Goal: Task Accomplishment & Management: Complete application form

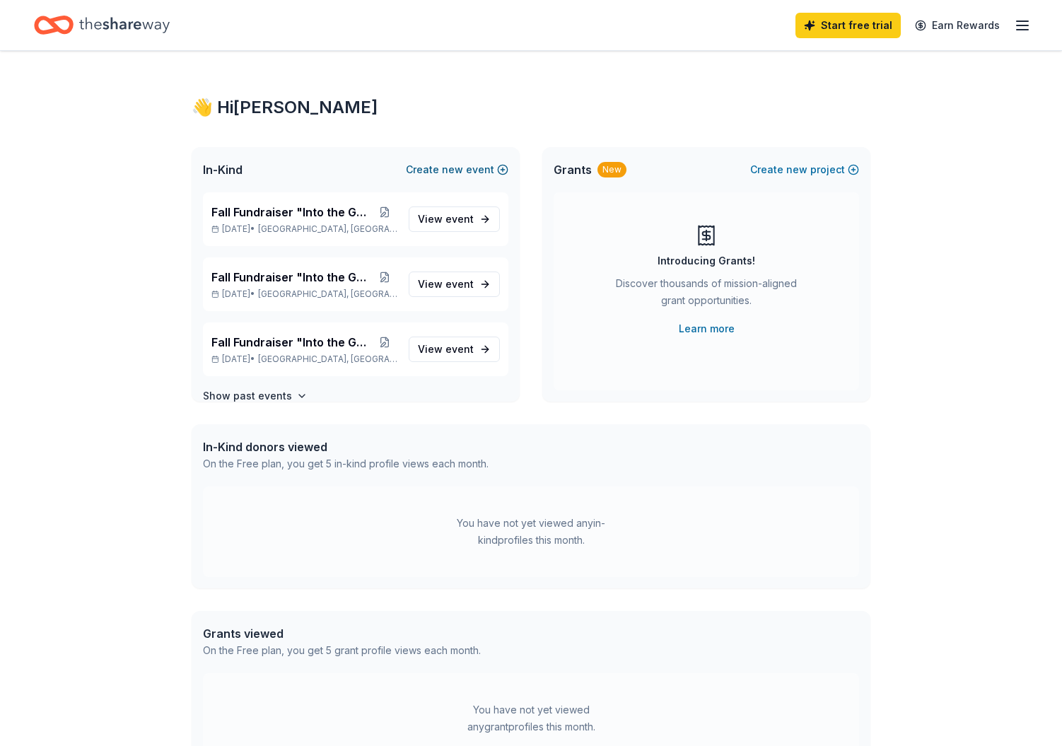
click at [484, 166] on button "Create new event" at bounding box center [457, 169] width 102 height 17
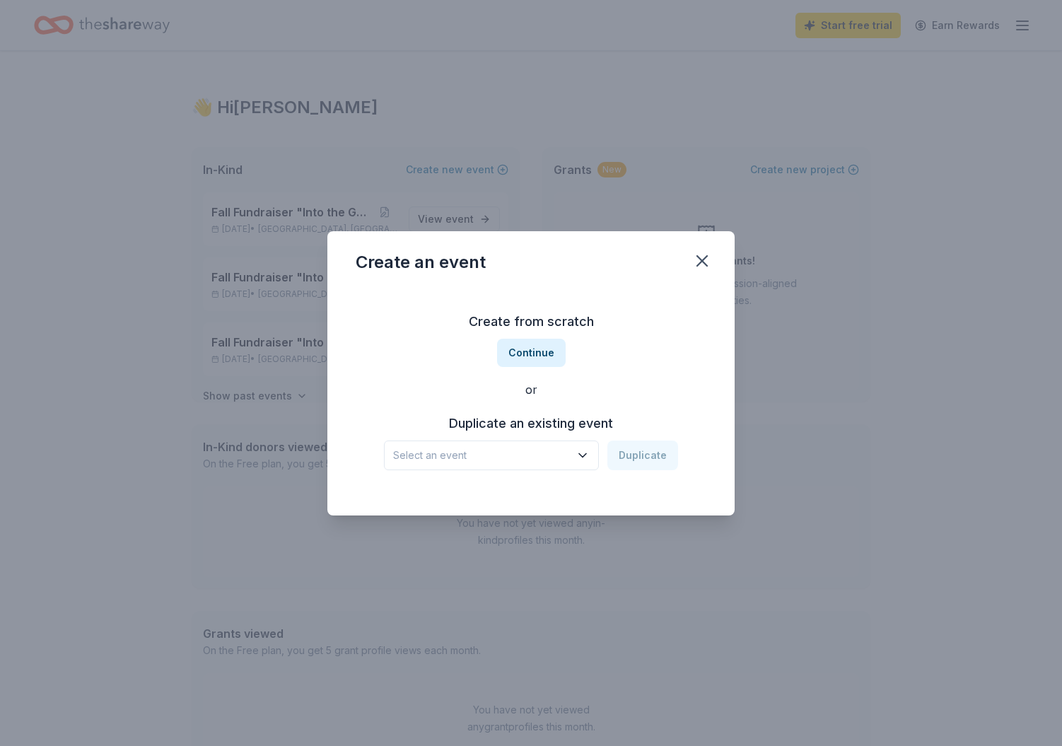
drag, startPoint x: 703, startPoint y: 256, endPoint x: 551, endPoint y: 238, distance: 153.0
click at [702, 256] on icon "button" at bounding box center [702, 261] width 20 height 20
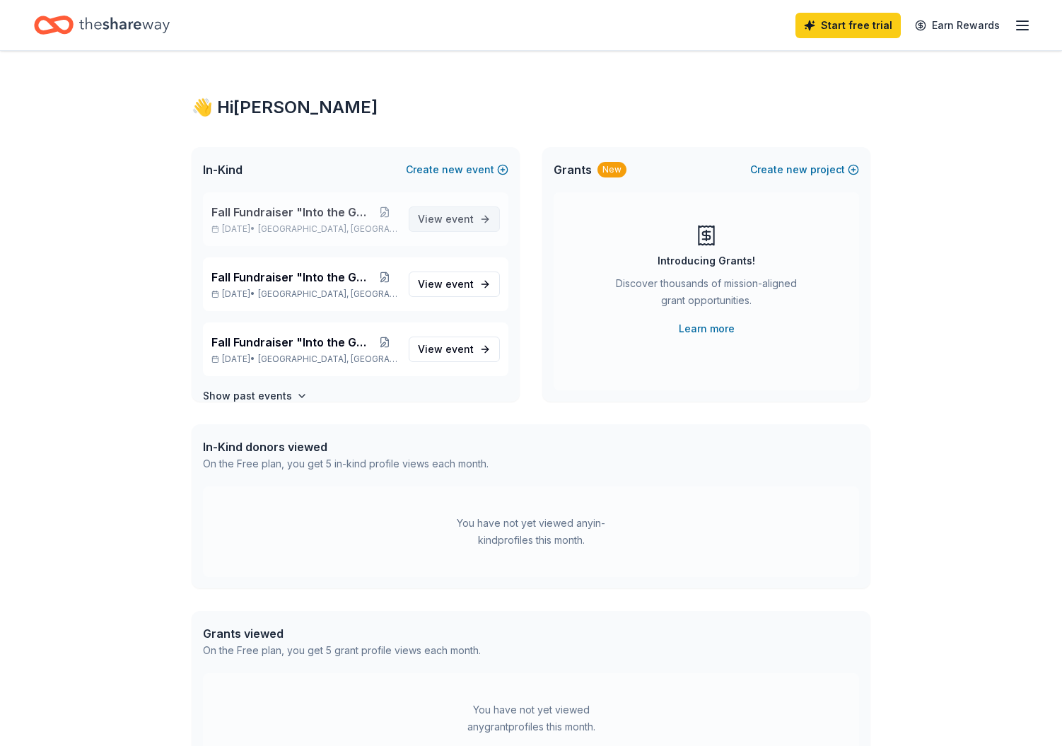
click at [464, 218] on span "event" at bounding box center [459, 219] width 28 height 12
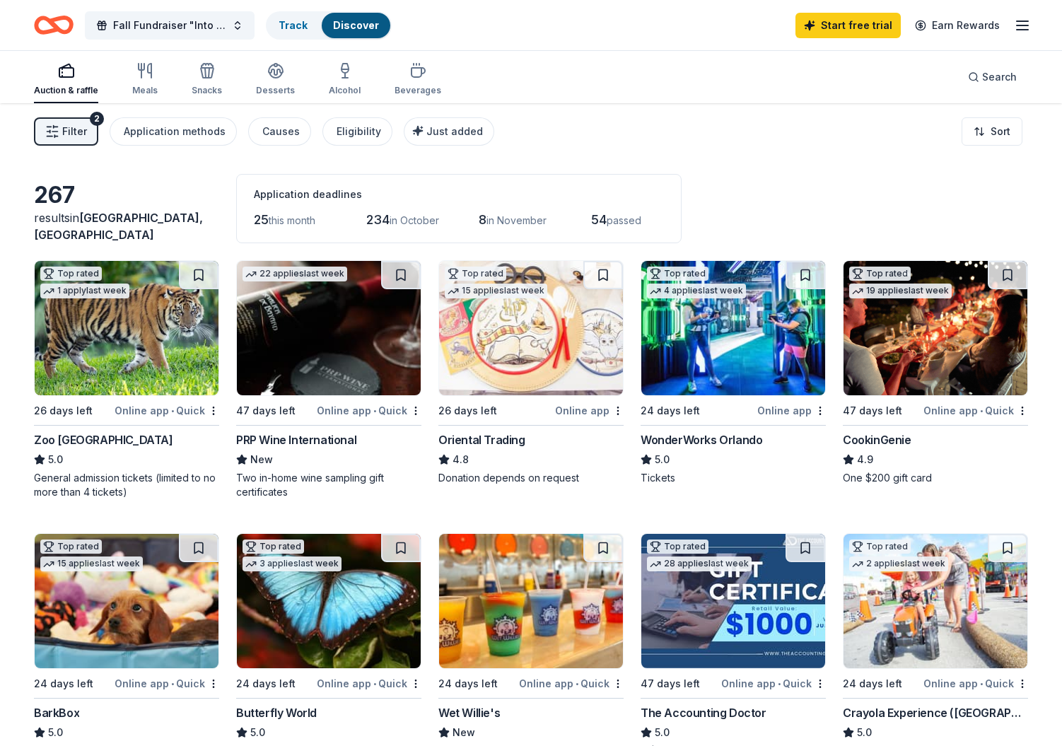
click at [68, 84] on div "Auction & raffle" at bounding box center [66, 79] width 64 height 34
click at [209, 21] on span "Fall Fundraiser "Into the Galaxy"" at bounding box center [169, 25] width 113 height 17
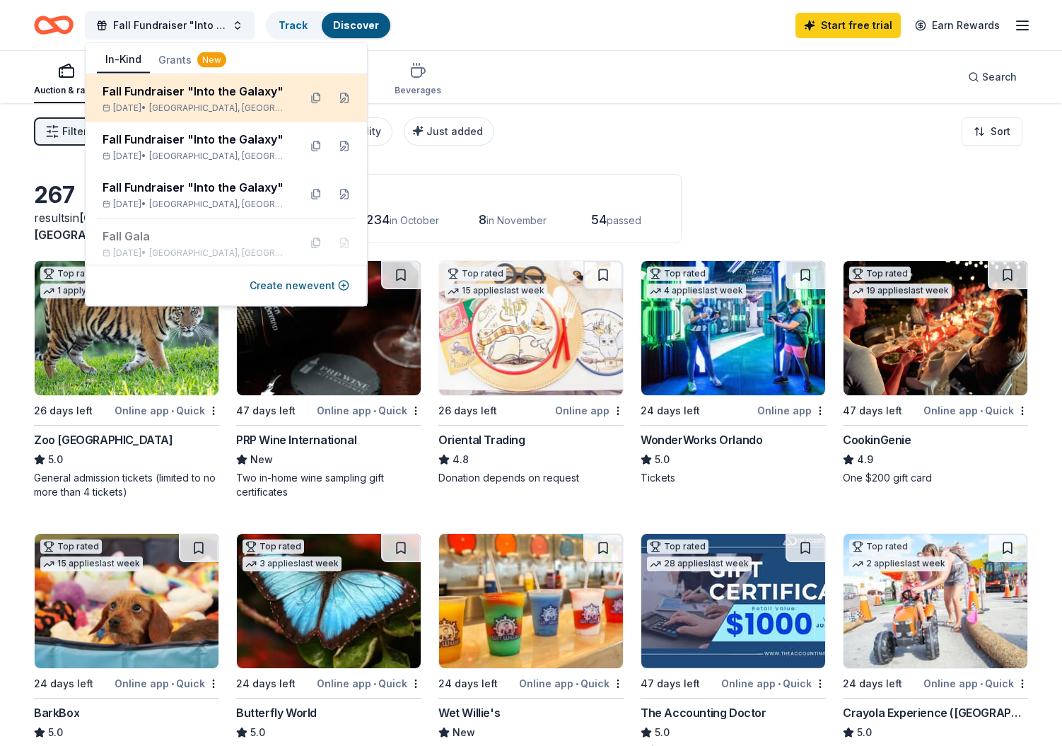
scroll to position [2, 0]
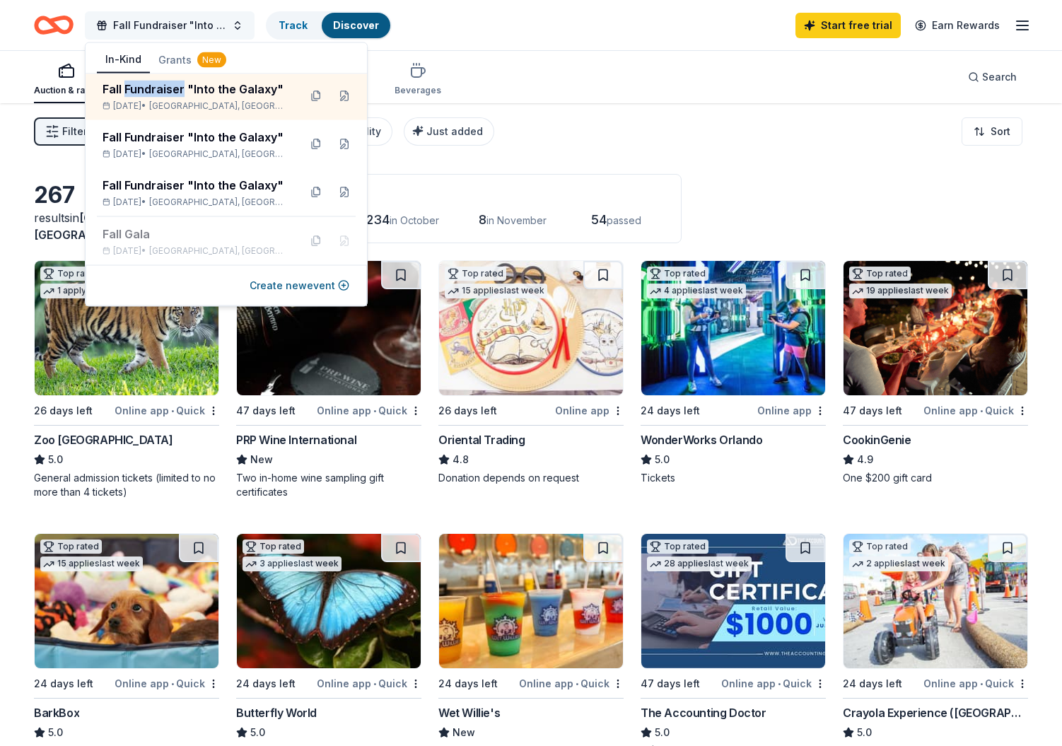
click at [237, 24] on button "Fall Fundraiser "Into the Galaxy"" at bounding box center [170, 25] width 170 height 28
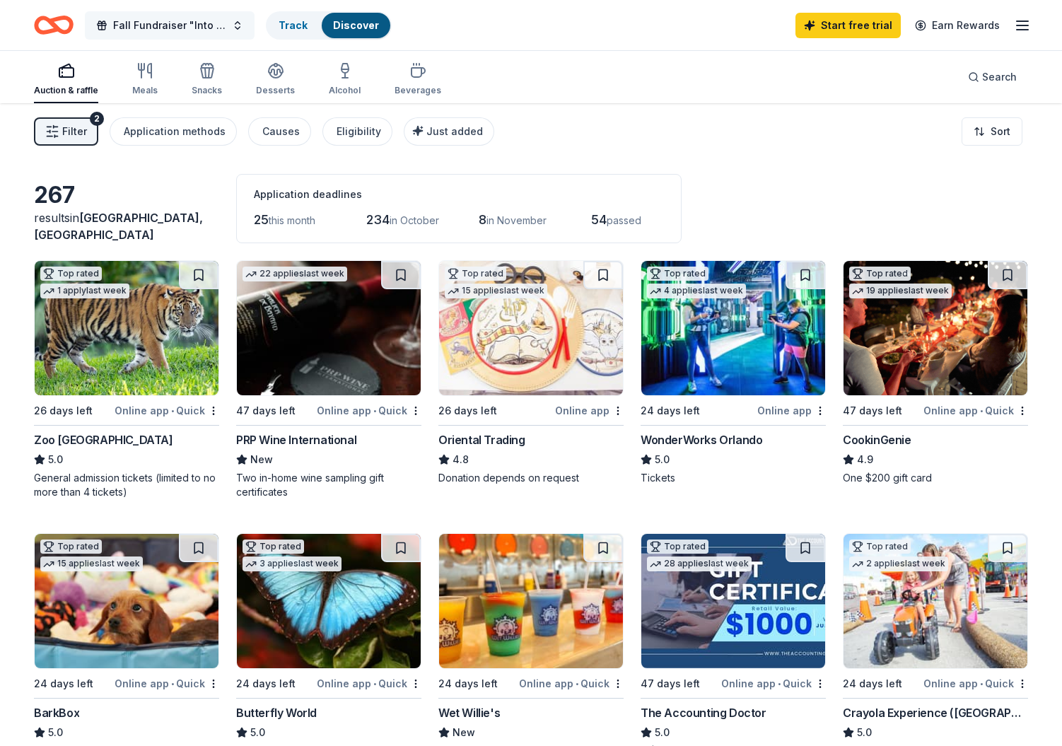
click at [237, 24] on button "Fall Fundraiser "Into the Galaxy"" at bounding box center [170, 25] width 170 height 28
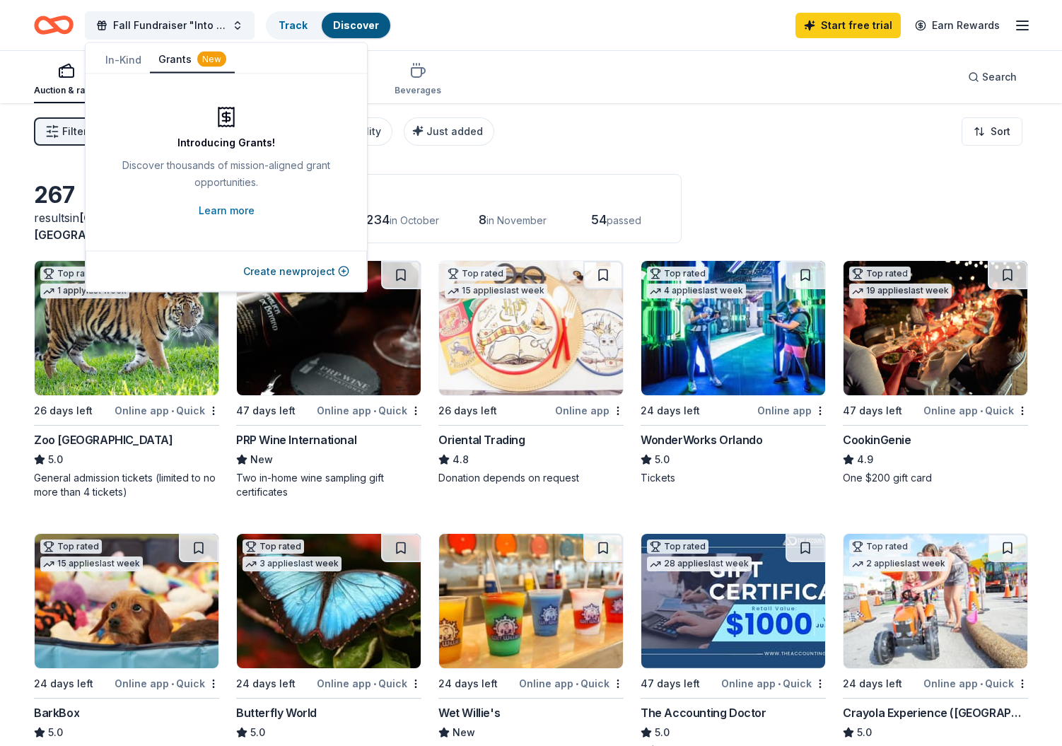
click at [212, 58] on div "New" at bounding box center [211, 60] width 29 height 16
click at [299, 266] on button "Create new project" at bounding box center [296, 271] width 106 height 17
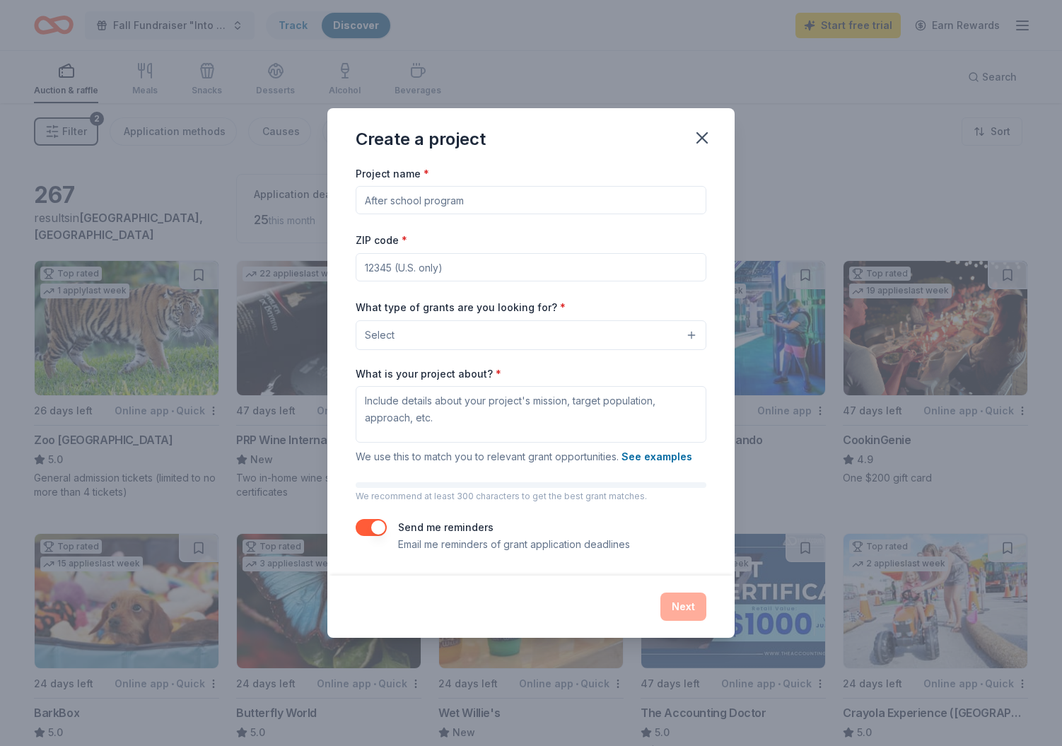
click at [401, 198] on input "Project name *" at bounding box center [531, 200] width 351 height 28
type input "Fundraising GALA 2025"
click at [400, 269] on input "ZIP code *" at bounding box center [531, 267] width 351 height 28
type input "33176"
click at [397, 327] on button "Select" at bounding box center [531, 335] width 351 height 30
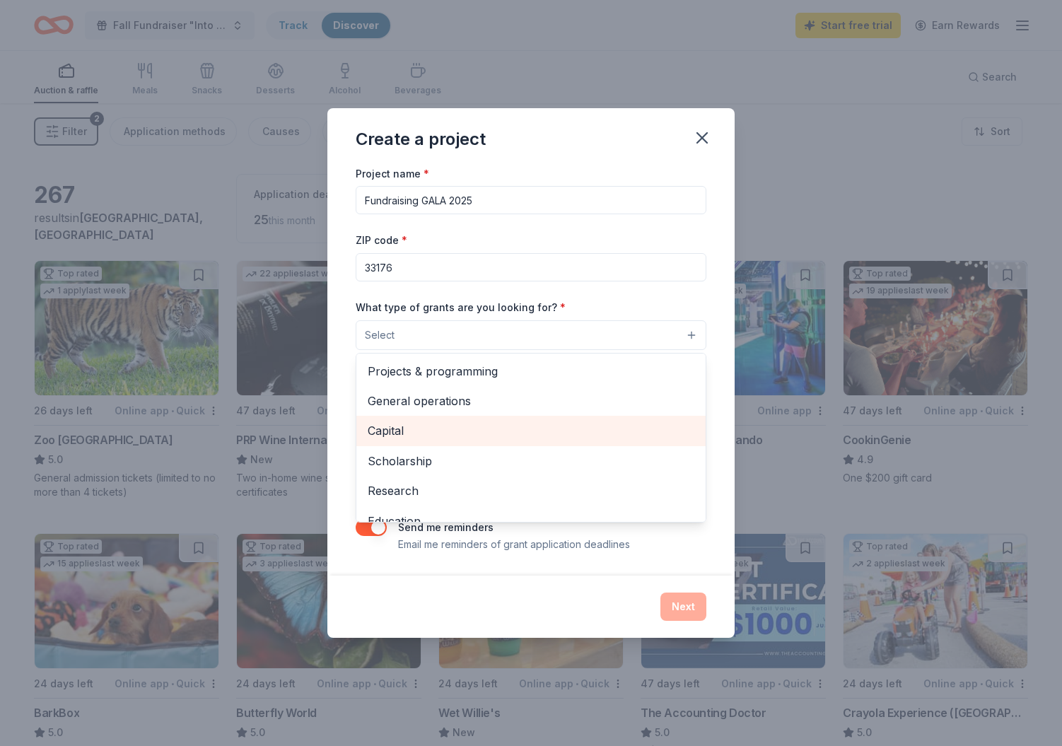
scroll to position [3, 0]
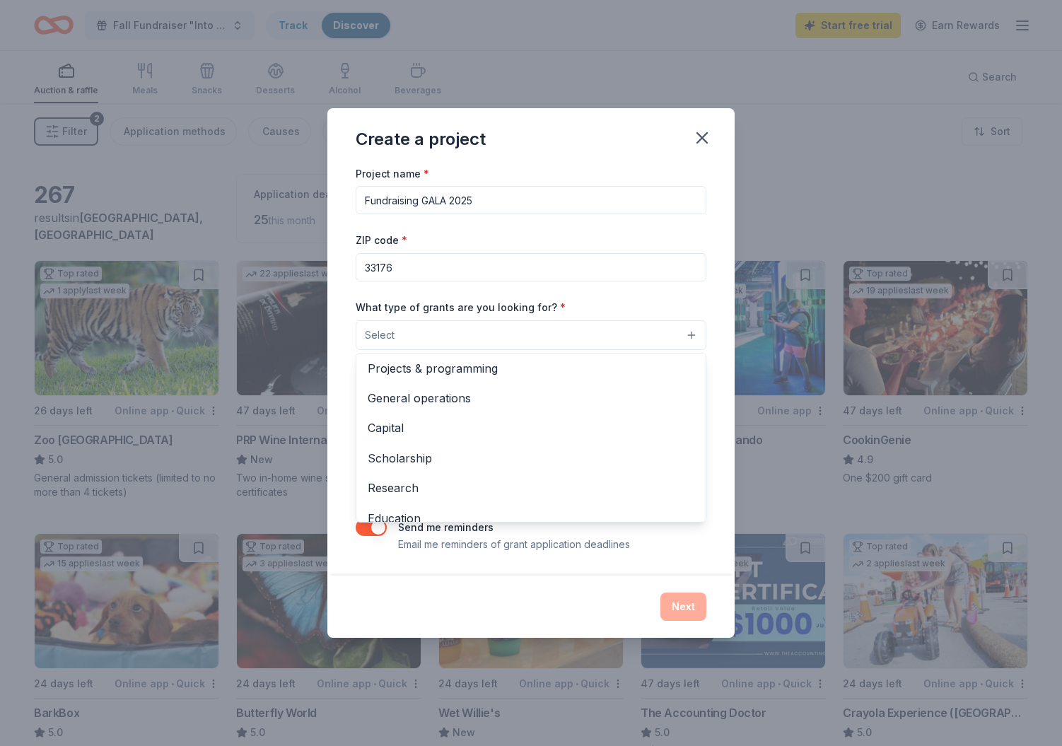
drag, startPoint x: 700, startPoint y: 135, endPoint x: 536, endPoint y: 103, distance: 166.3
click at [667, 142] on div "Create a project Project name * Fundraising GALA 2025 ZIP code * 33176 What typ…" at bounding box center [530, 372] width 407 height 529
click at [416, 328] on button "Select" at bounding box center [531, 335] width 351 height 30
click at [442, 401] on span "General operations" at bounding box center [531, 401] width 327 height 18
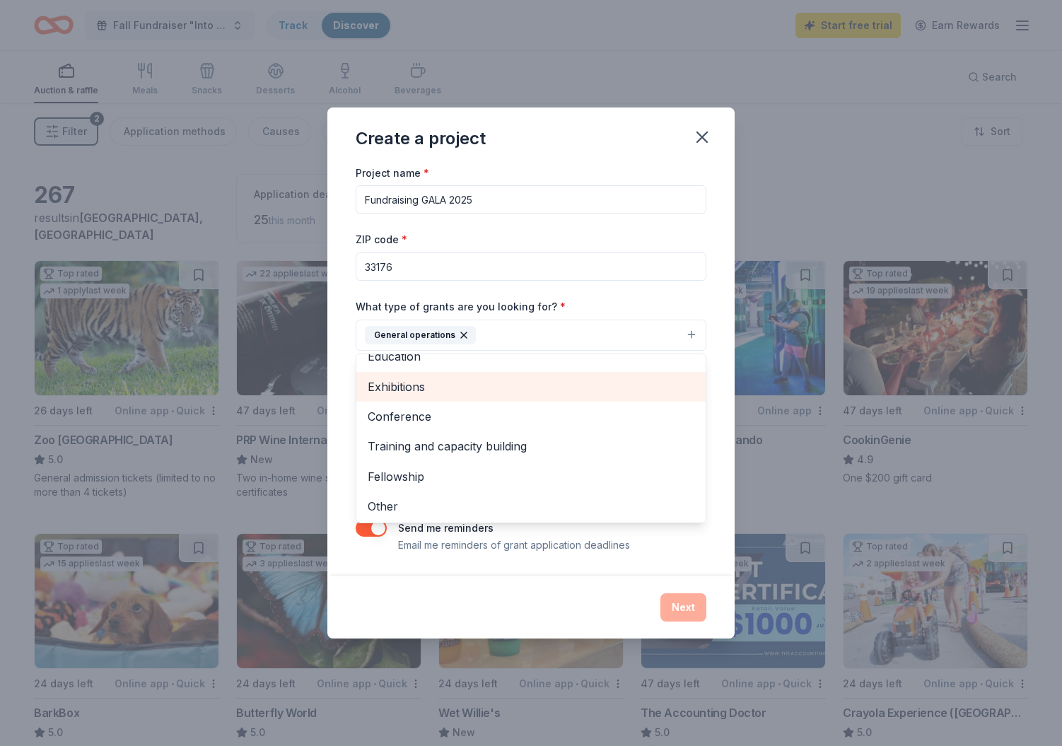
scroll to position [134, 0]
click at [717, 486] on div "Project name * Fundraising GALA 2025 ZIP code * 33176 What type of grants are y…" at bounding box center [530, 370] width 407 height 412
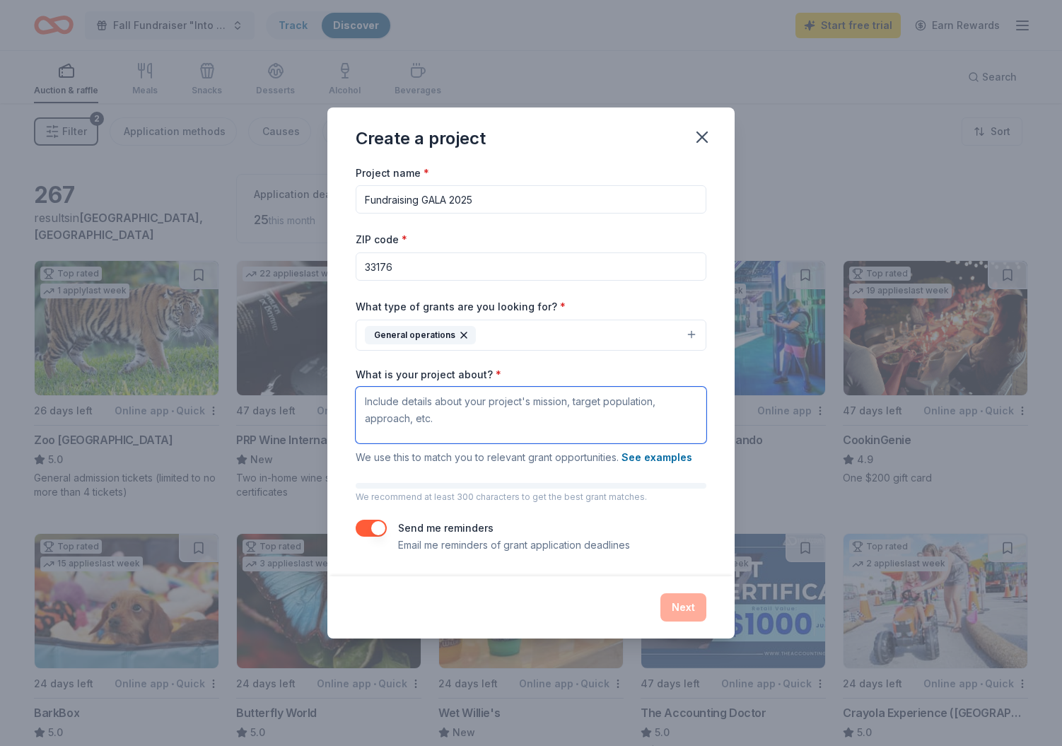
click at [372, 409] on textarea "What is your project about? *" at bounding box center [531, 415] width 351 height 57
click at [533, 402] on textarea "Raising nessessary funds for studnet scholarships" at bounding box center [531, 415] width 351 height 57
type textarea "Raising nessessary funds for student scholarships"
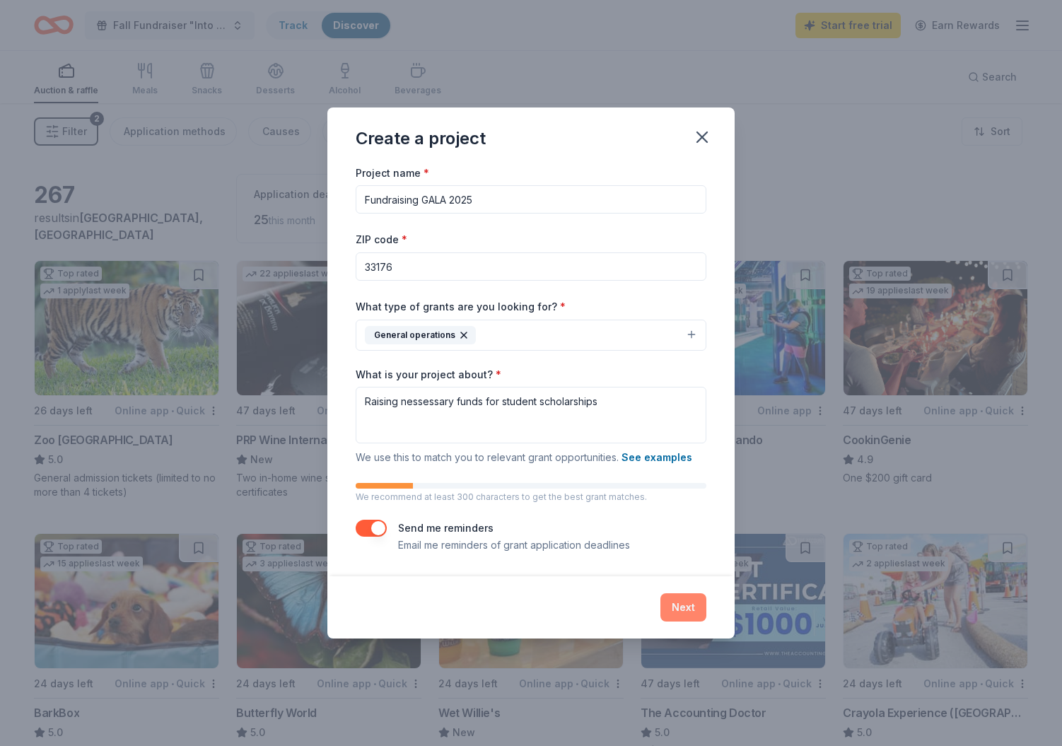
click at [676, 609] on button "Next" at bounding box center [683, 607] width 46 height 28
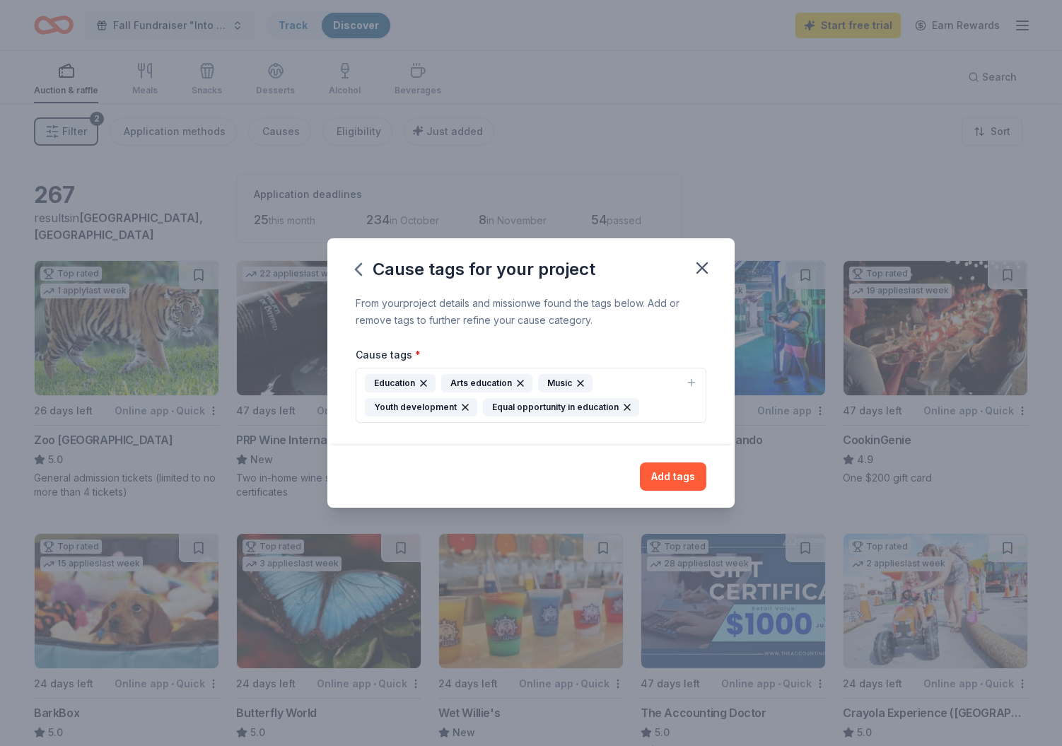
drag, startPoint x: 673, startPoint y: 481, endPoint x: 676, endPoint y: 472, distance: 8.9
click at [674, 479] on button "Add tags" at bounding box center [673, 476] width 66 height 28
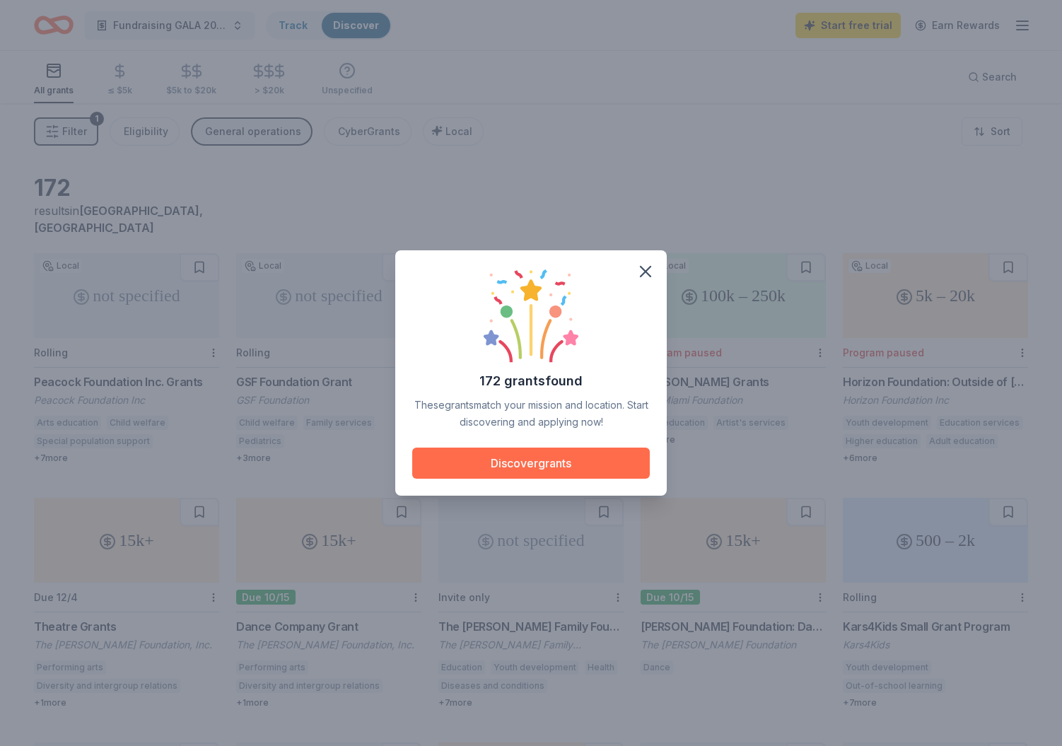
click at [535, 456] on button "Discover grants" at bounding box center [530, 462] width 237 height 31
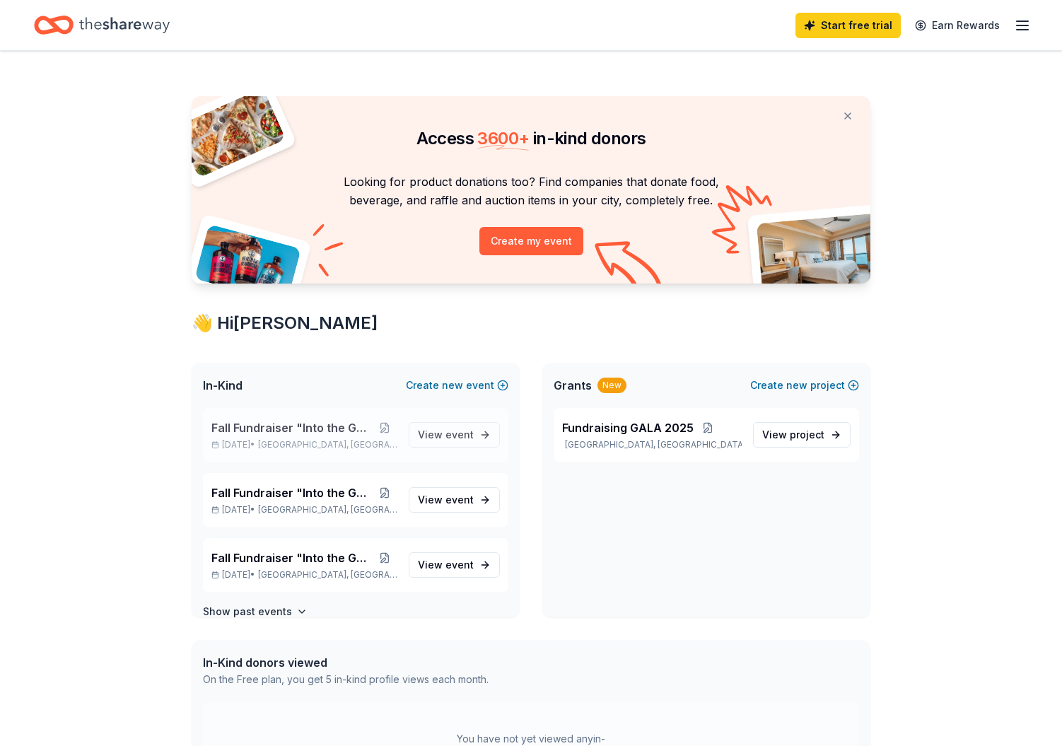
click at [329, 427] on span "Fall Fundraiser "Into the Galaxy"" at bounding box center [291, 427] width 160 height 17
click at [439, 433] on span "View event" at bounding box center [446, 434] width 56 height 17
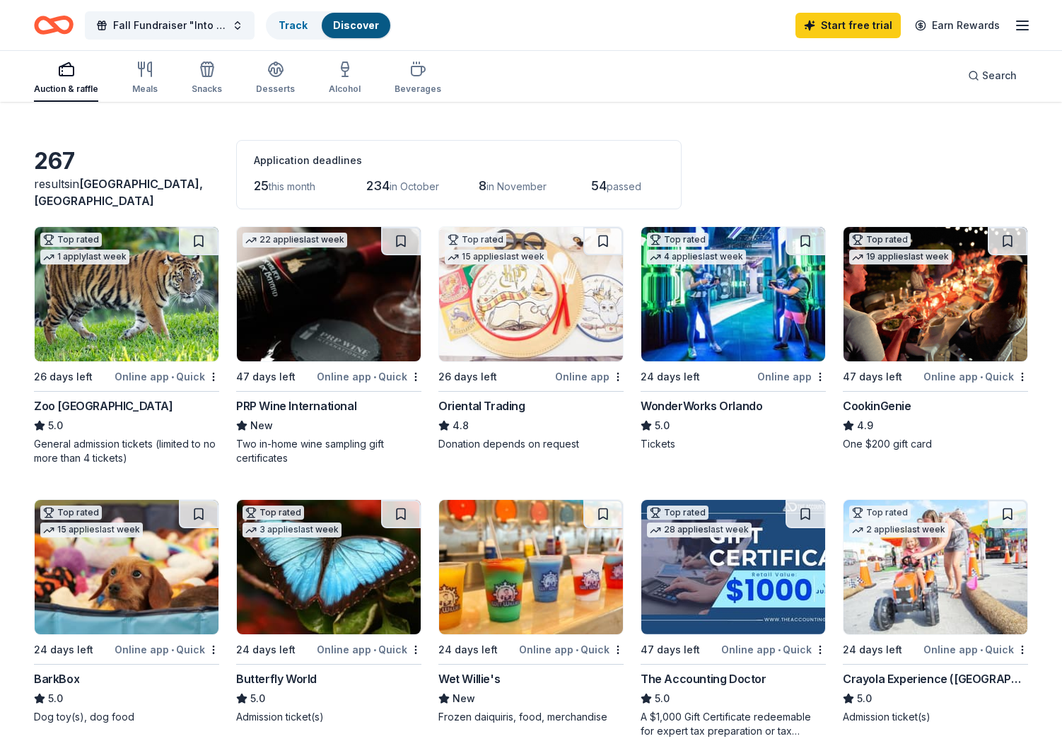
scroll to position [35, 0]
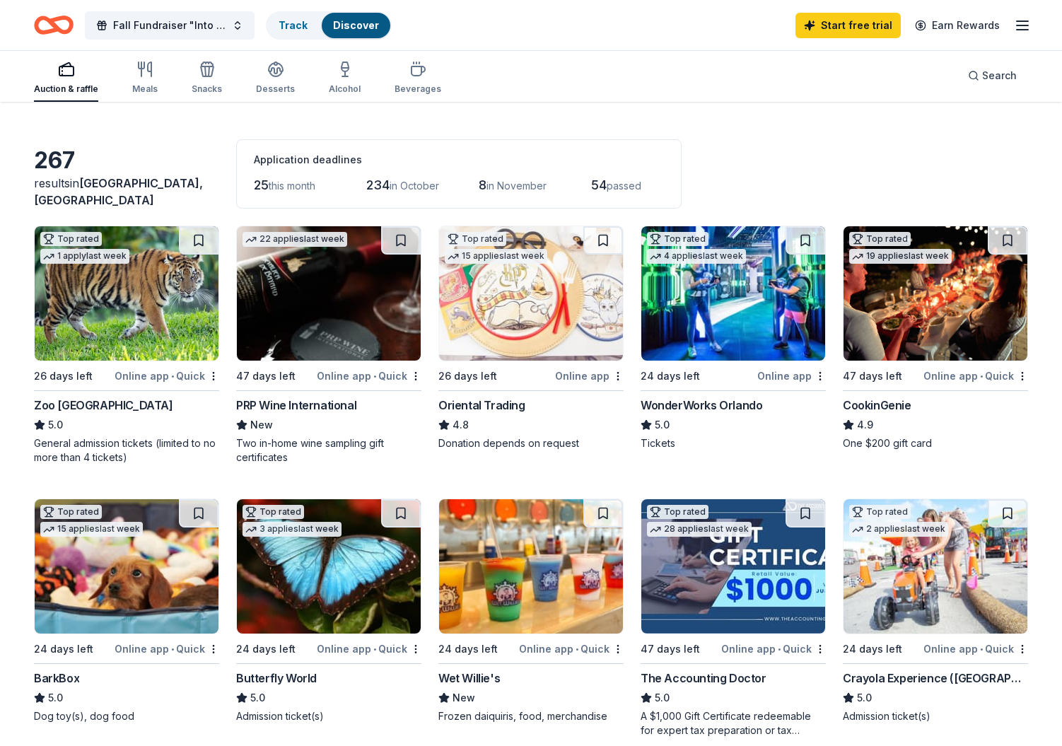
click at [293, 405] on div "PRP Wine International" at bounding box center [296, 405] width 120 height 17
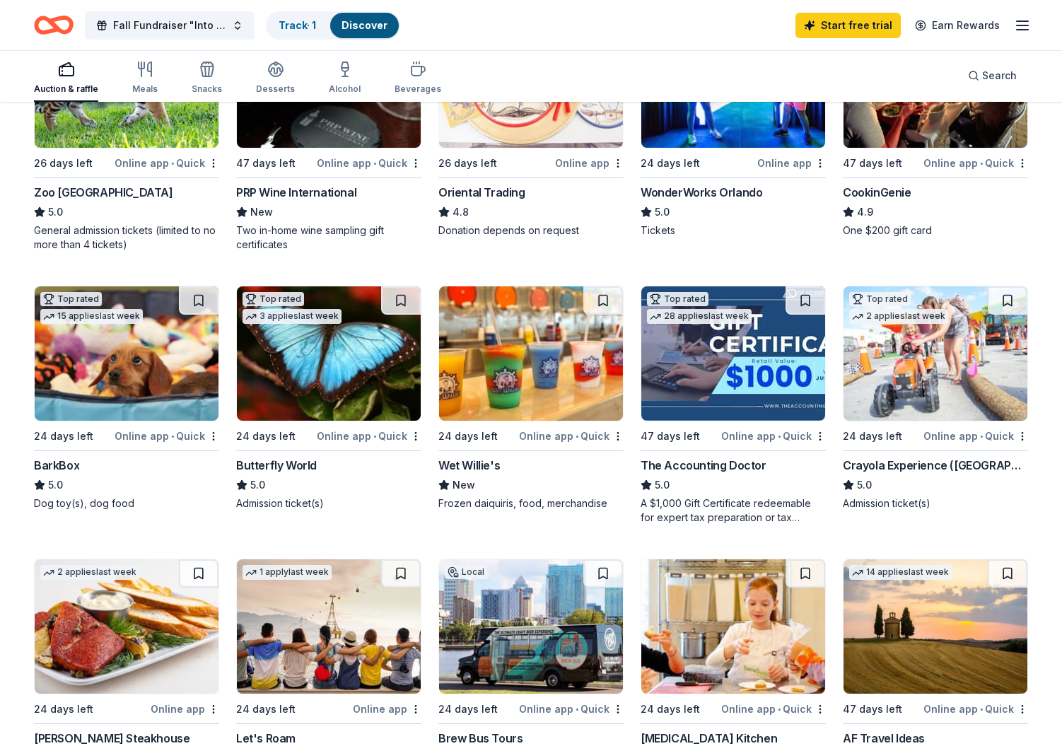
scroll to position [247, 1]
click at [285, 462] on div "Top rated 3 applies last week 24 days left Online app • Quick Butterfly World 5…" at bounding box center [328, 398] width 185 height 225
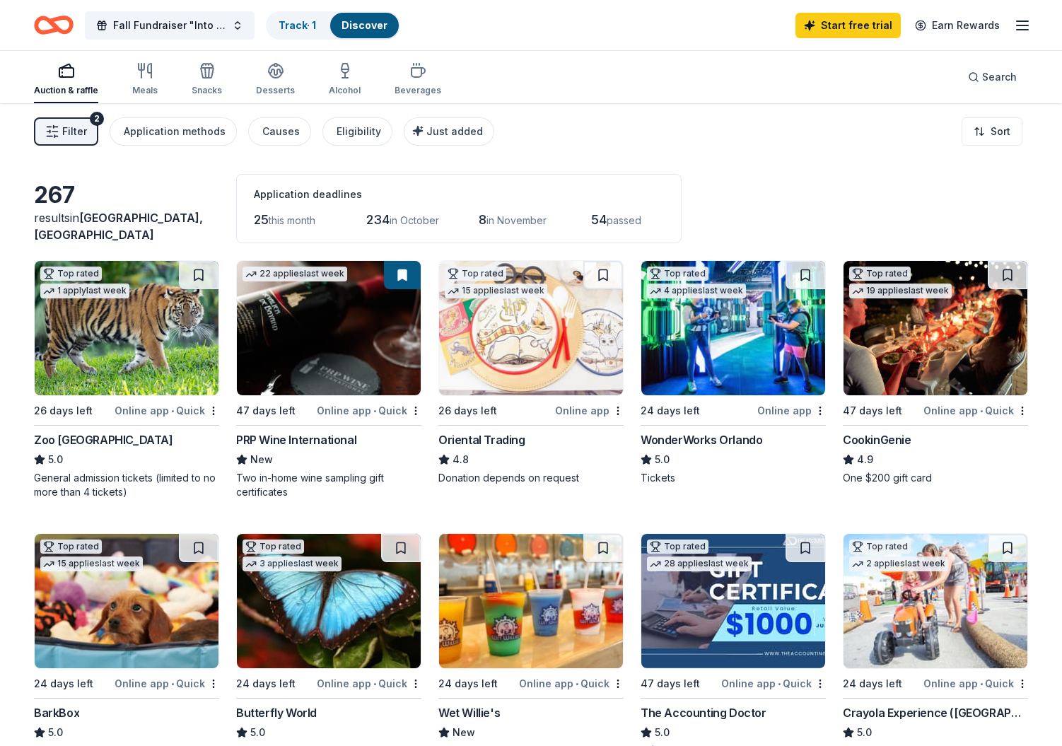
scroll to position [0, 0]
click at [706, 438] on div "WonderWorks Orlando" at bounding box center [701, 439] width 122 height 17
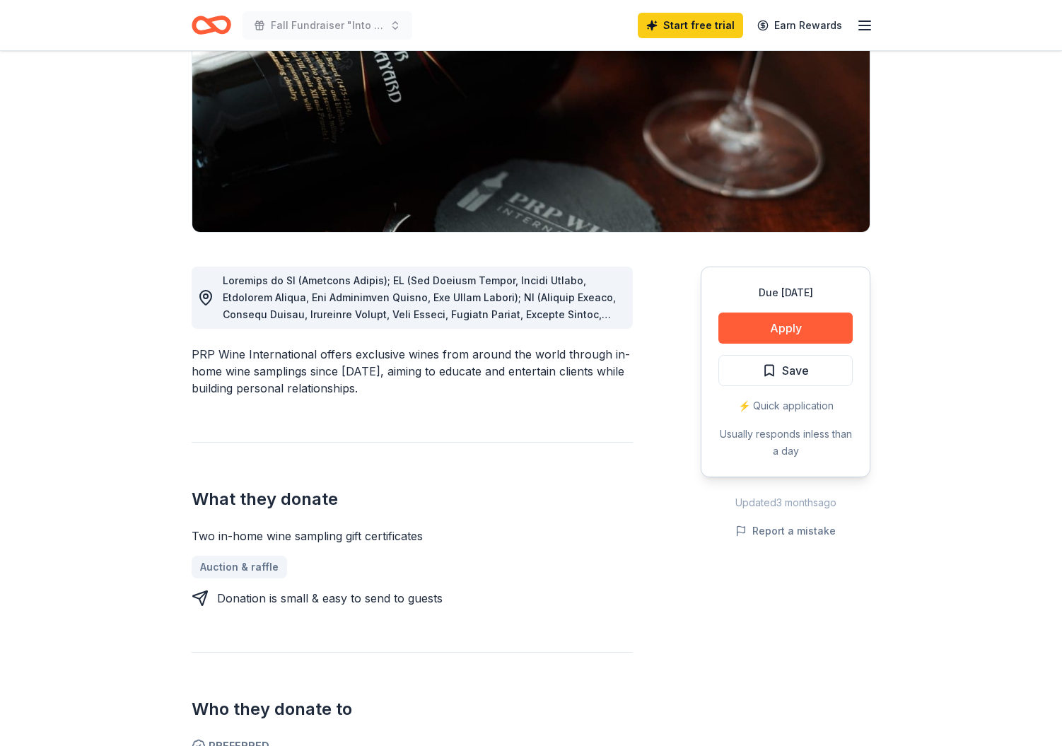
scroll to position [199, 0]
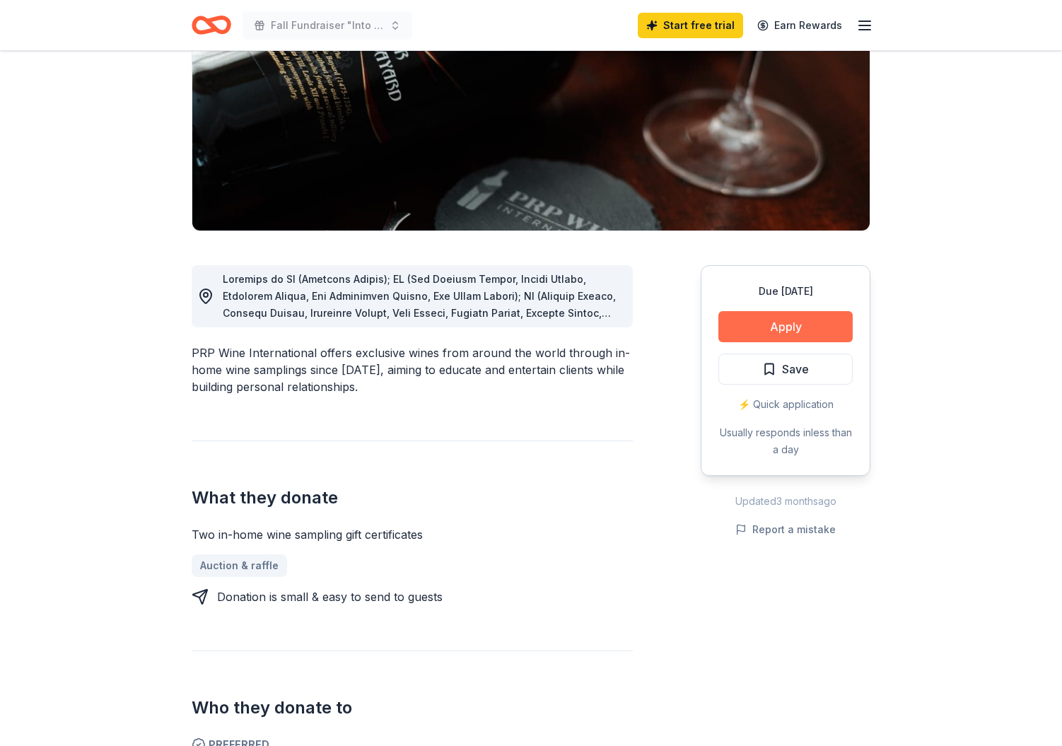
click at [790, 328] on button "Apply" at bounding box center [785, 326] width 134 height 31
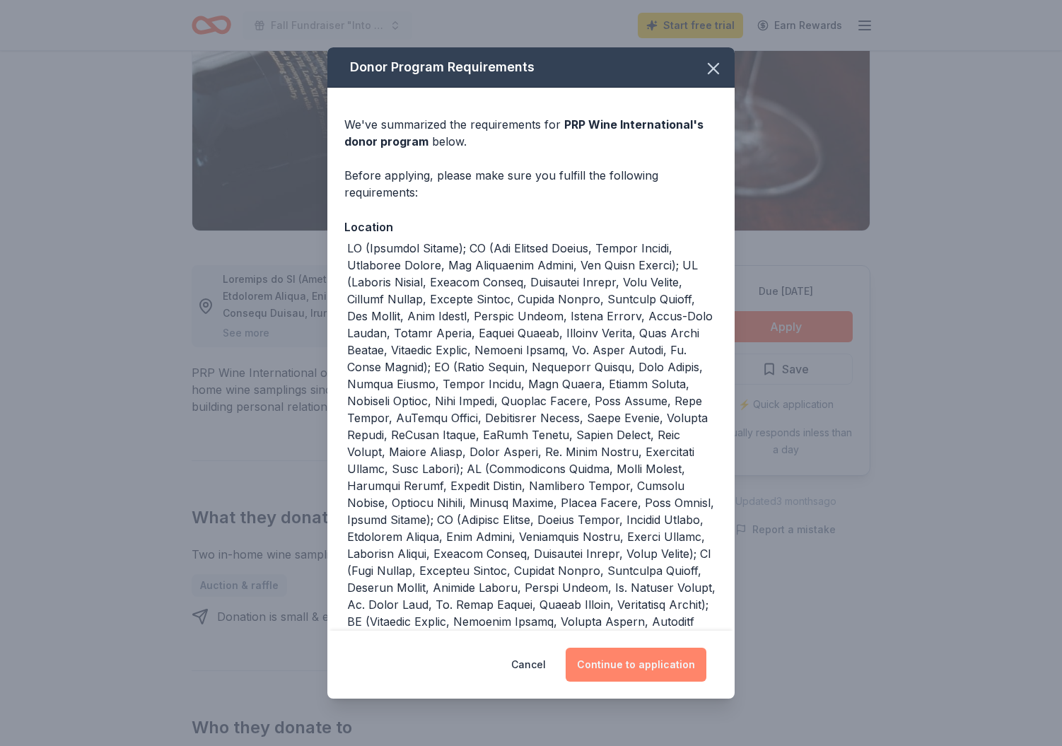
click at [617, 659] on button "Continue to application" at bounding box center [635, 664] width 141 height 34
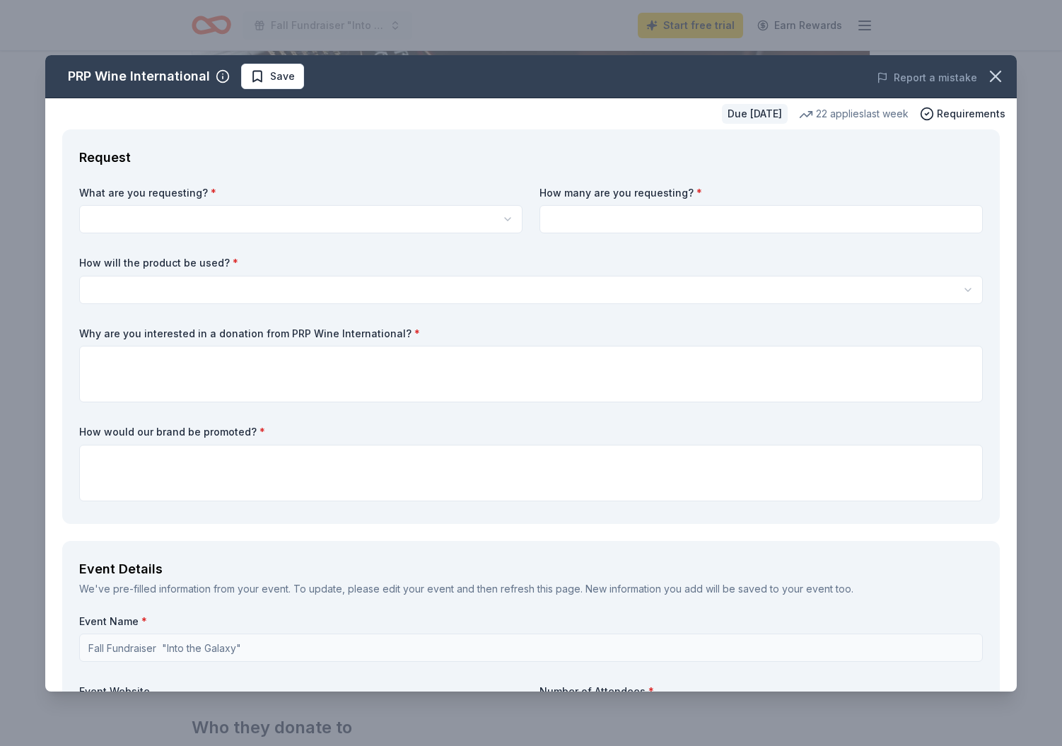
click at [133, 217] on html "Fall Fundraiser "Into the Galaxy" Start free trial Earn Rewards Due in 47 days …" at bounding box center [531, 174] width 1062 height 746
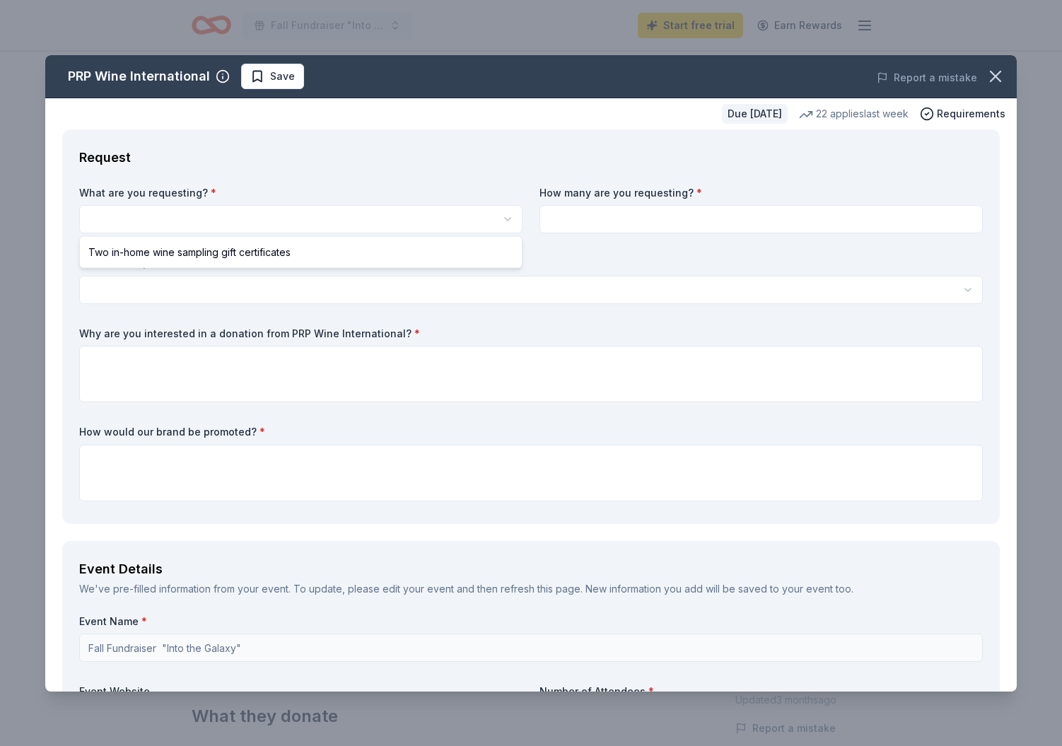
select select "Two in-home wine sampling gift certificates"
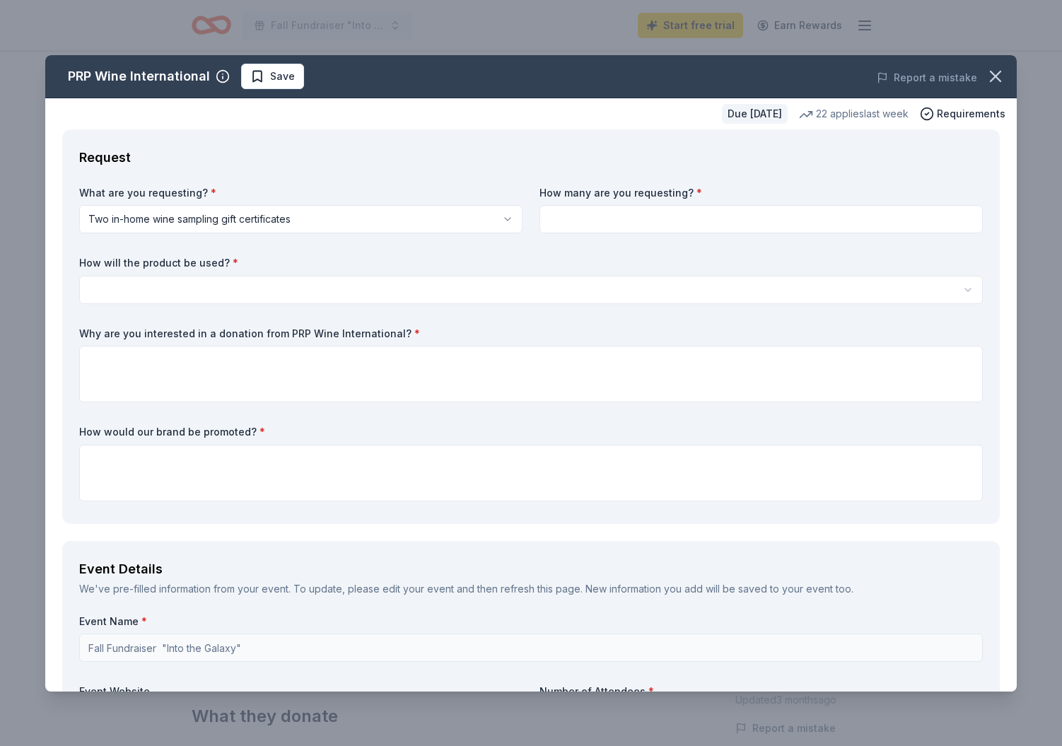
click at [594, 221] on input at bounding box center [760, 219] width 443 height 28
type input "1"
type input "2"
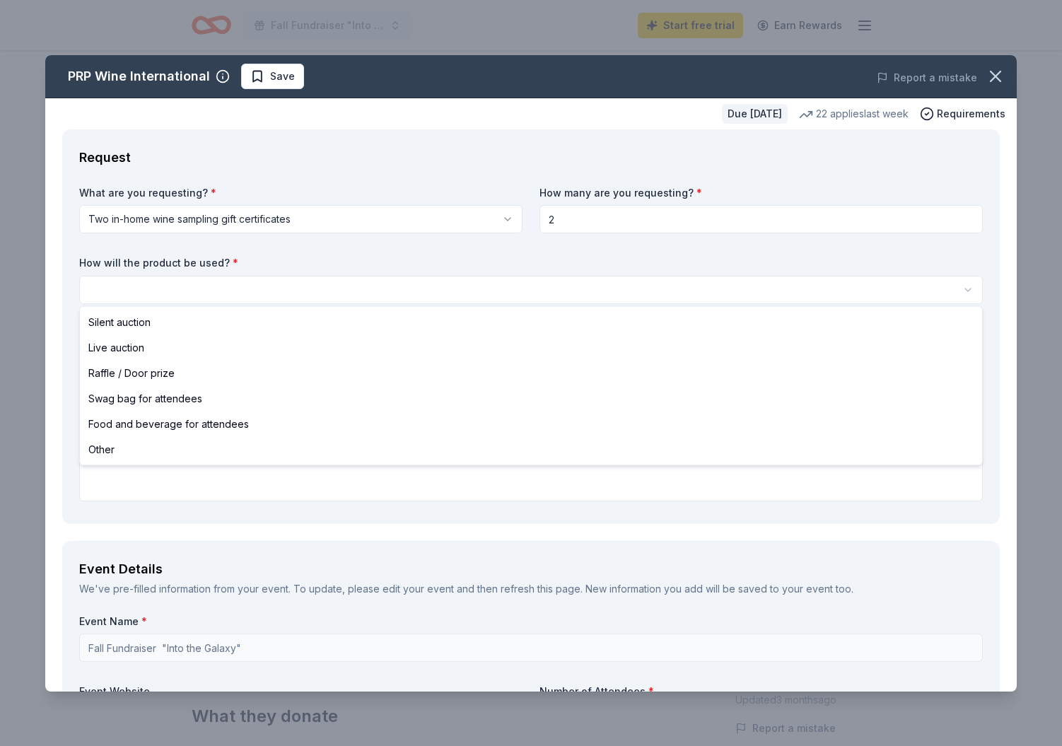
click at [112, 283] on html "Fall Fundraiser "Into the Galaxy" Start free trial Earn Rewards Due in 47 days …" at bounding box center [531, 373] width 1062 height 746
select select "silentAuction"
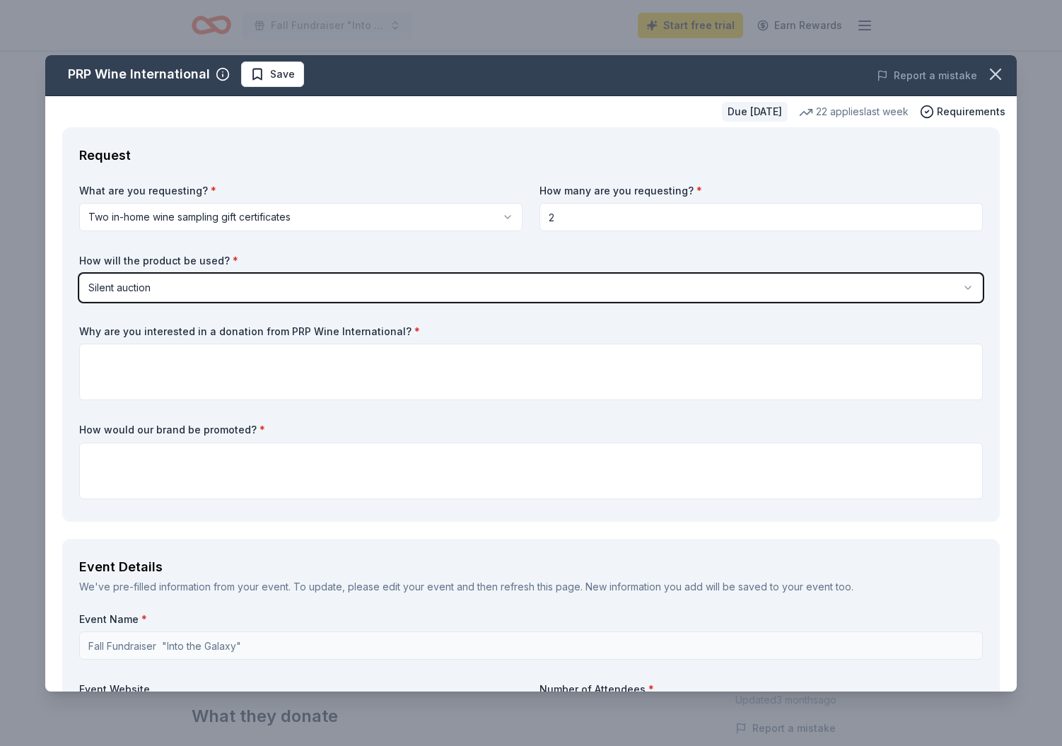
scroll to position [5, 0]
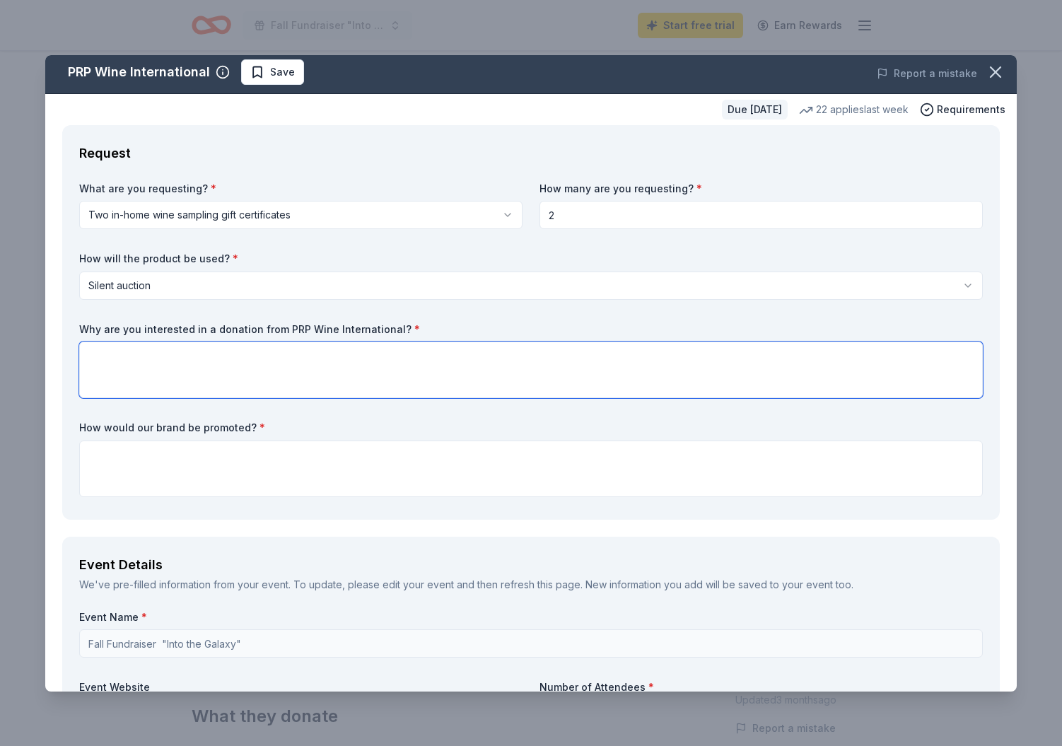
click at [124, 365] on textarea at bounding box center [530, 369] width 903 height 57
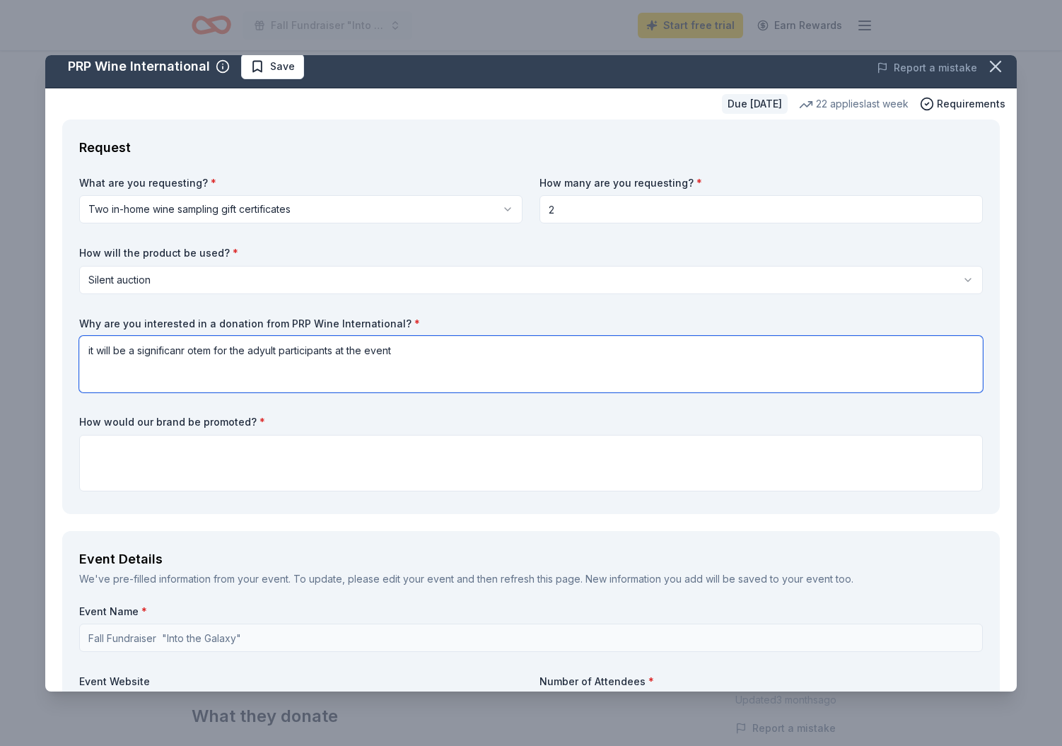
scroll to position [15, 0]
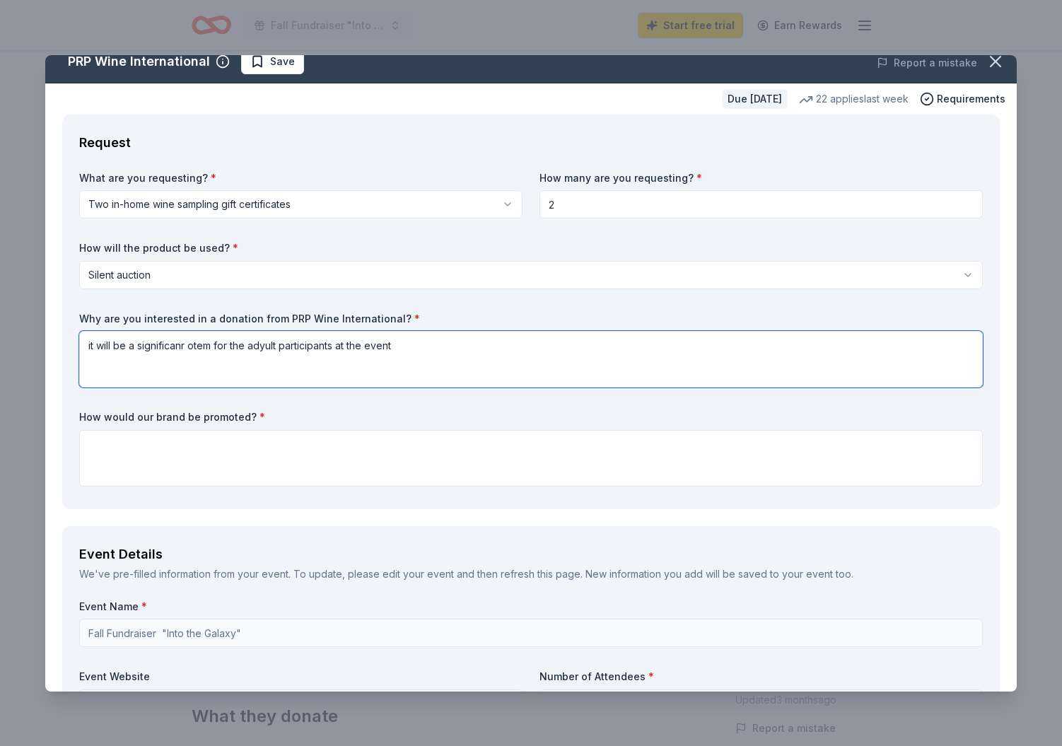
click at [187, 344] on textarea "it will be a significanr otem for the adyult participants at the event" at bounding box center [530, 359] width 903 height 57
click at [194, 345] on textarea "it will be a significant otem for the adyult participants at the event" at bounding box center [530, 359] width 903 height 57
click at [262, 346] on textarea "it will be a significant item for the adyult participants at the event" at bounding box center [530, 359] width 903 height 57
type textarea "it will be a significant item for the adult participants at the event"
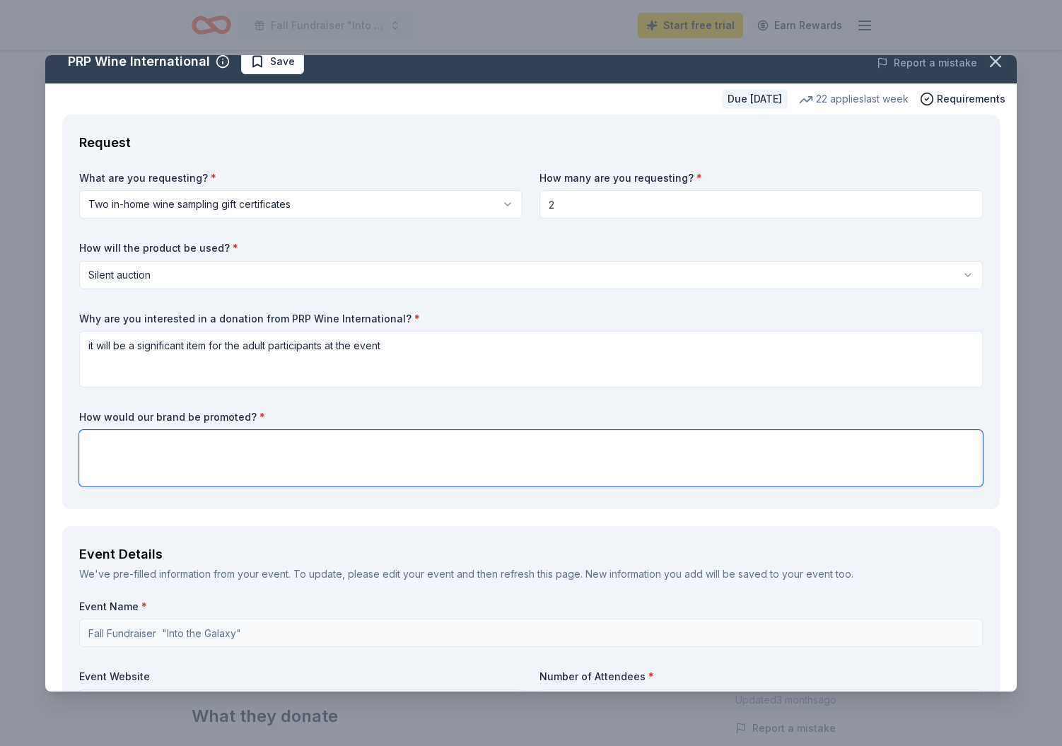
click at [107, 450] on textarea at bounding box center [530, 458] width 903 height 57
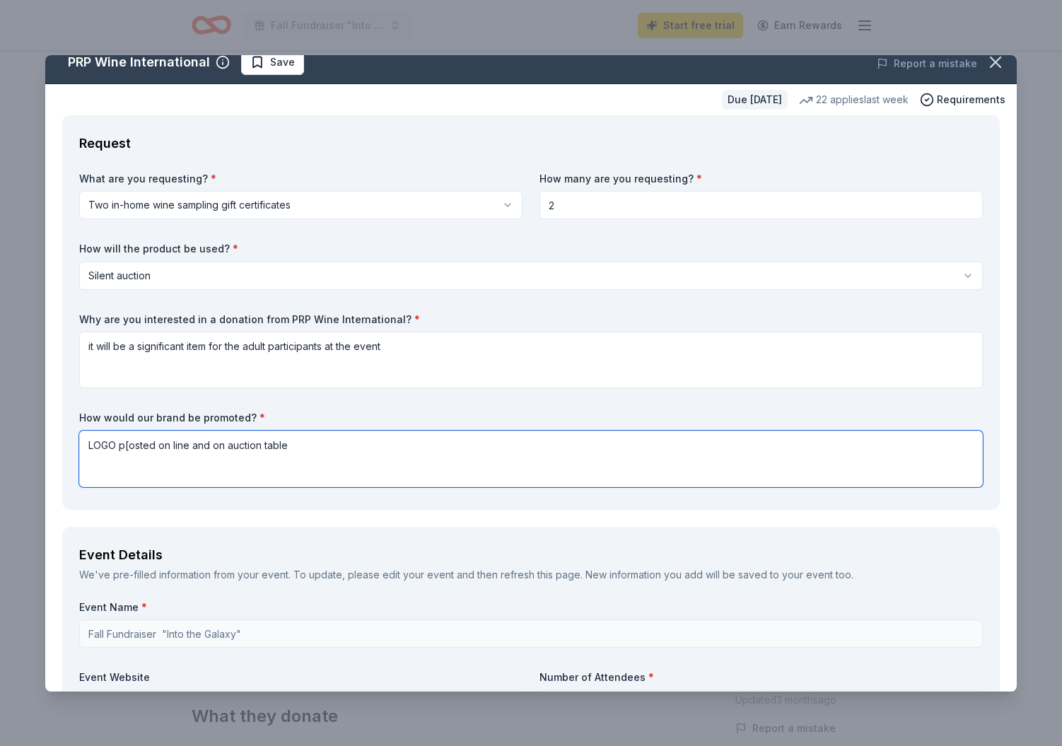
click at [130, 445] on textarea "LOGO p[osted on line and on auction table" at bounding box center [530, 458] width 903 height 57
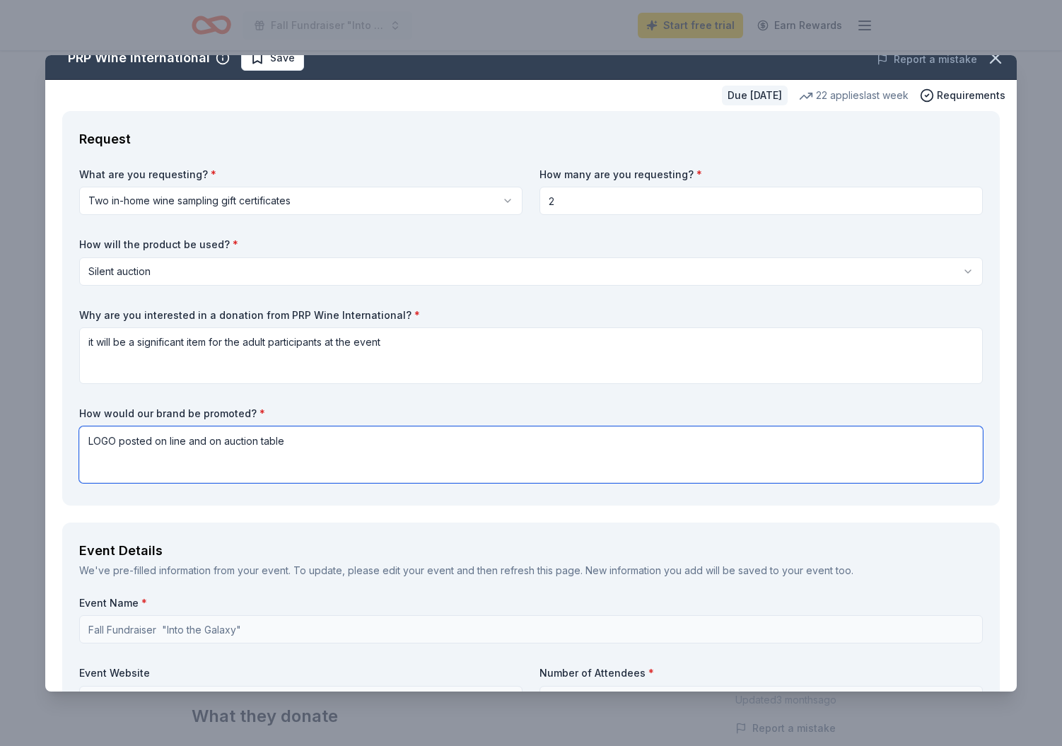
scroll to position [16, 0]
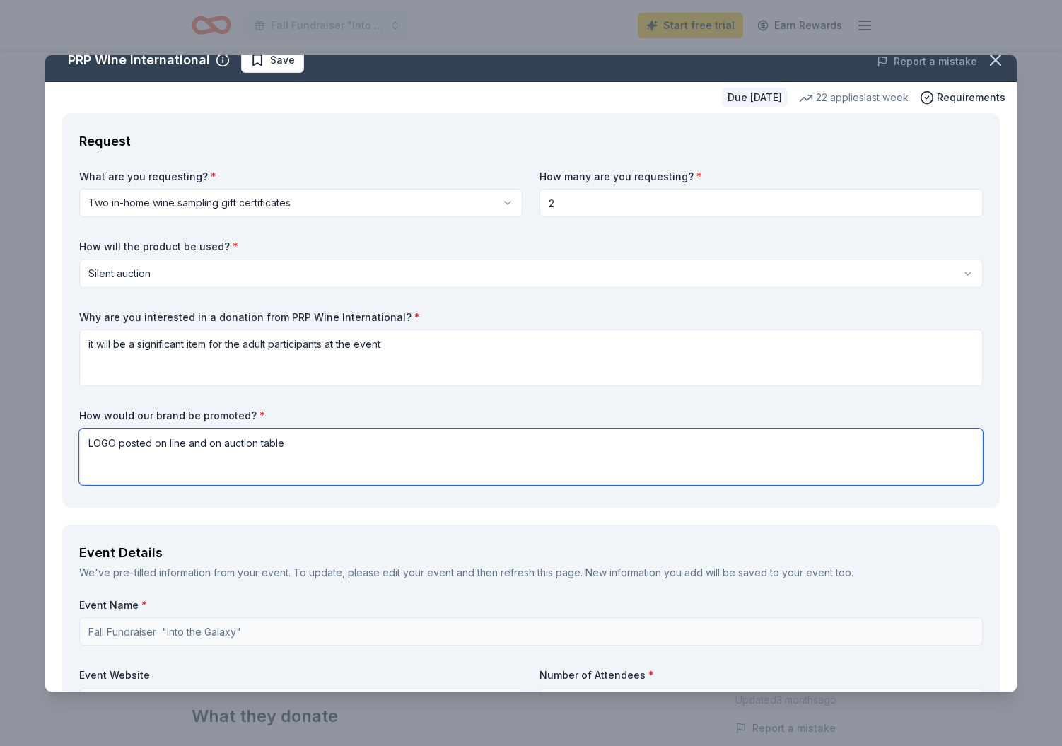
click at [184, 440] on textarea "LOGO posted on line and on auction table" at bounding box center [530, 456] width 903 height 57
click at [296, 445] on textarea "LOGO posted on line, and on auction table" at bounding box center [530, 456] width 903 height 57
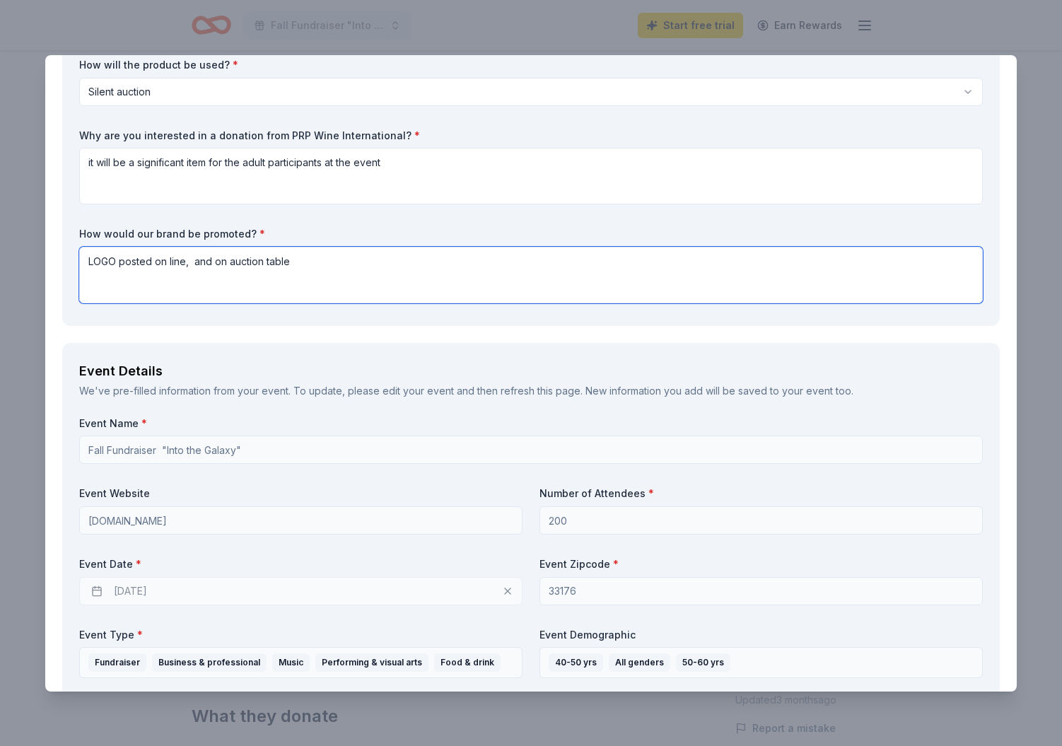
scroll to position [201, 0]
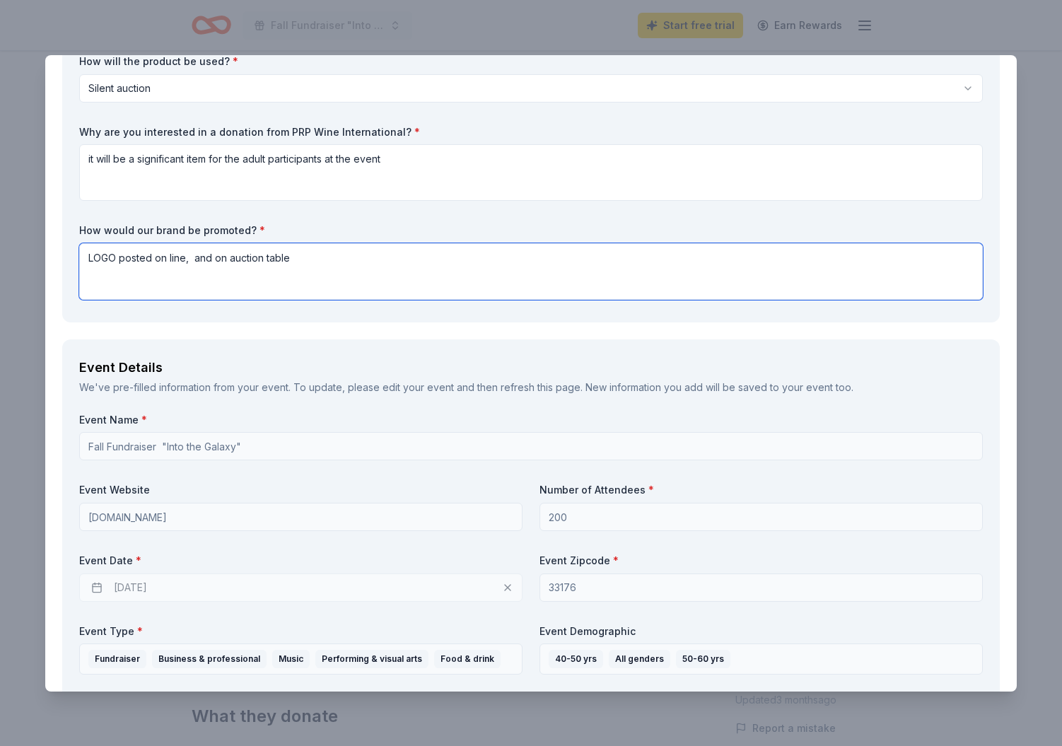
type textarea "LOGO posted on line, and on auction table"
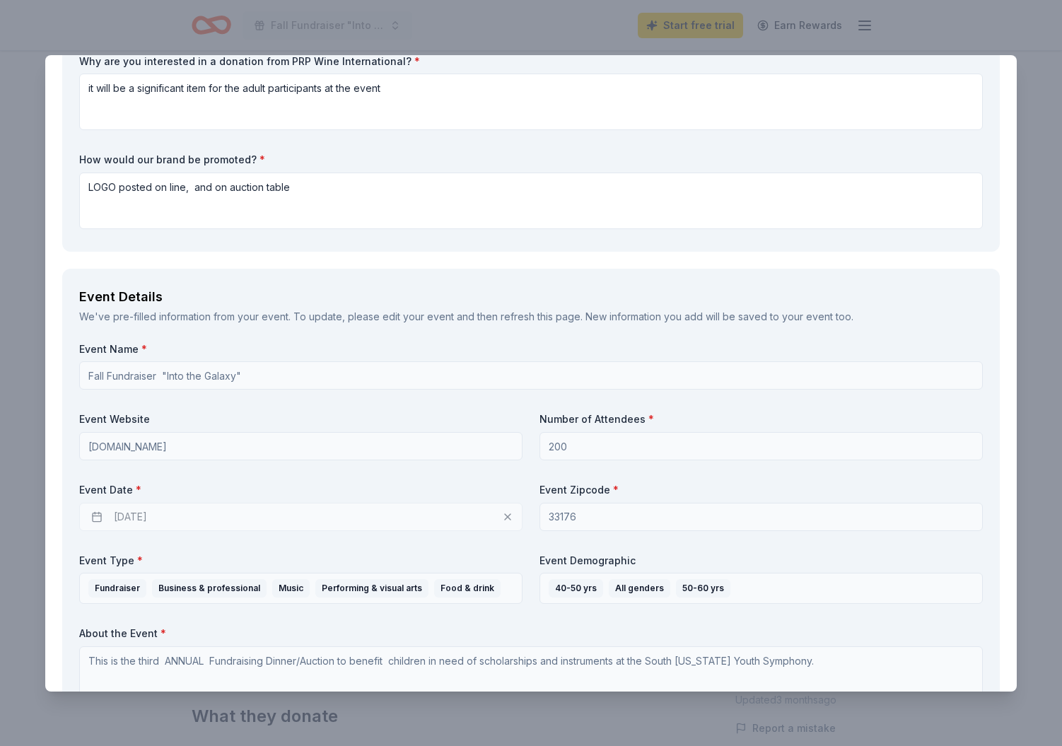
scroll to position [283, 0]
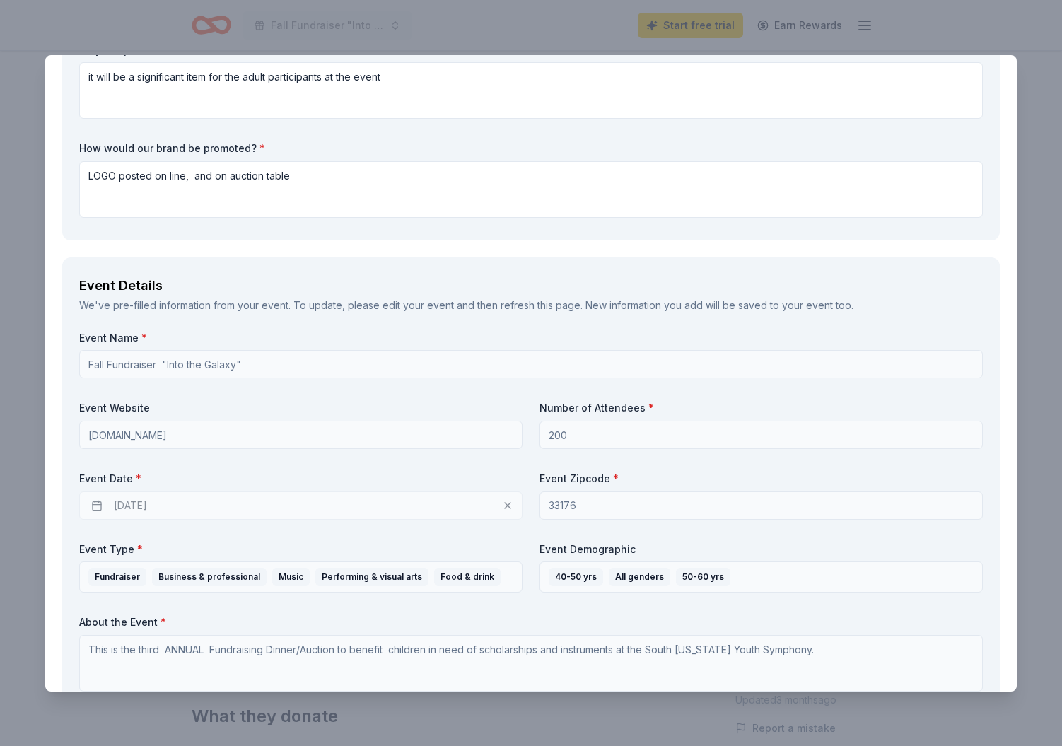
click at [93, 500] on div "11/07/2025" at bounding box center [300, 505] width 443 height 28
drag, startPoint x: 93, startPoint y: 500, endPoint x: 129, endPoint y: 503, distance: 36.2
click at [93, 500] on div "11/07/2025" at bounding box center [300, 505] width 443 height 28
click at [265, 501] on div "11/07/2025" at bounding box center [300, 505] width 443 height 28
drag, startPoint x: 508, startPoint y: 499, endPoint x: 495, endPoint y: 501, distance: 12.9
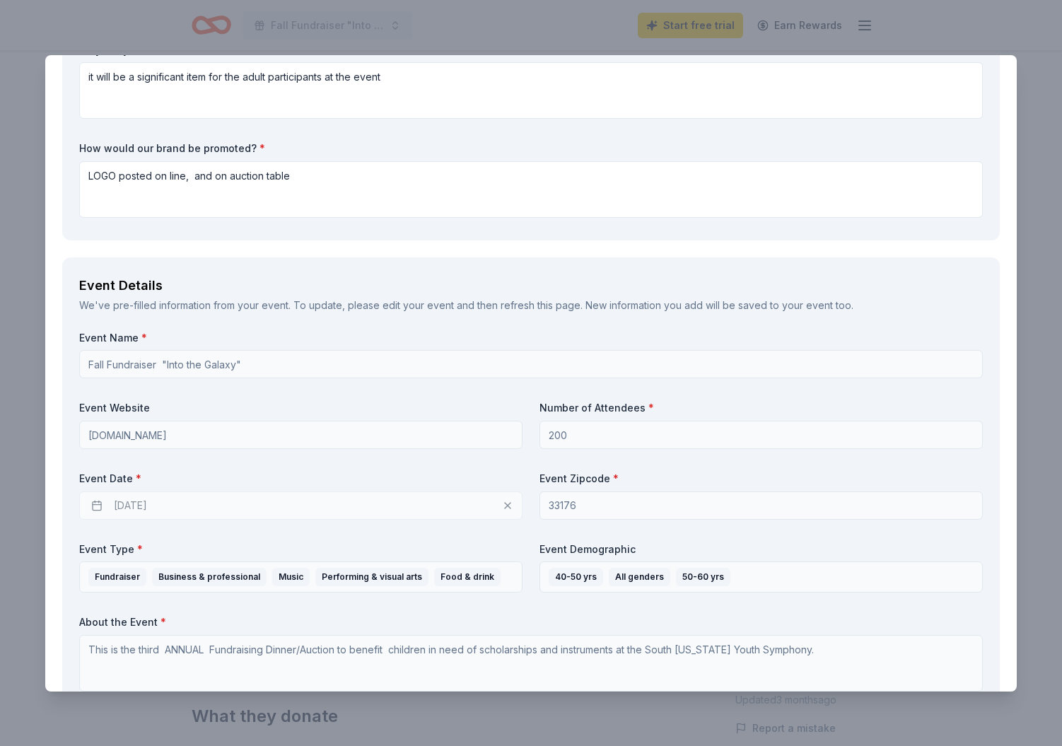
click at [508, 499] on div "11/07/2025" at bounding box center [300, 505] width 443 height 28
click at [505, 499] on div "11/07/2025" at bounding box center [300, 505] width 443 height 28
drag, startPoint x: 97, startPoint y: 500, endPoint x: 175, endPoint y: 502, distance: 77.8
click at [100, 500] on div "11/07/2025" at bounding box center [300, 505] width 443 height 28
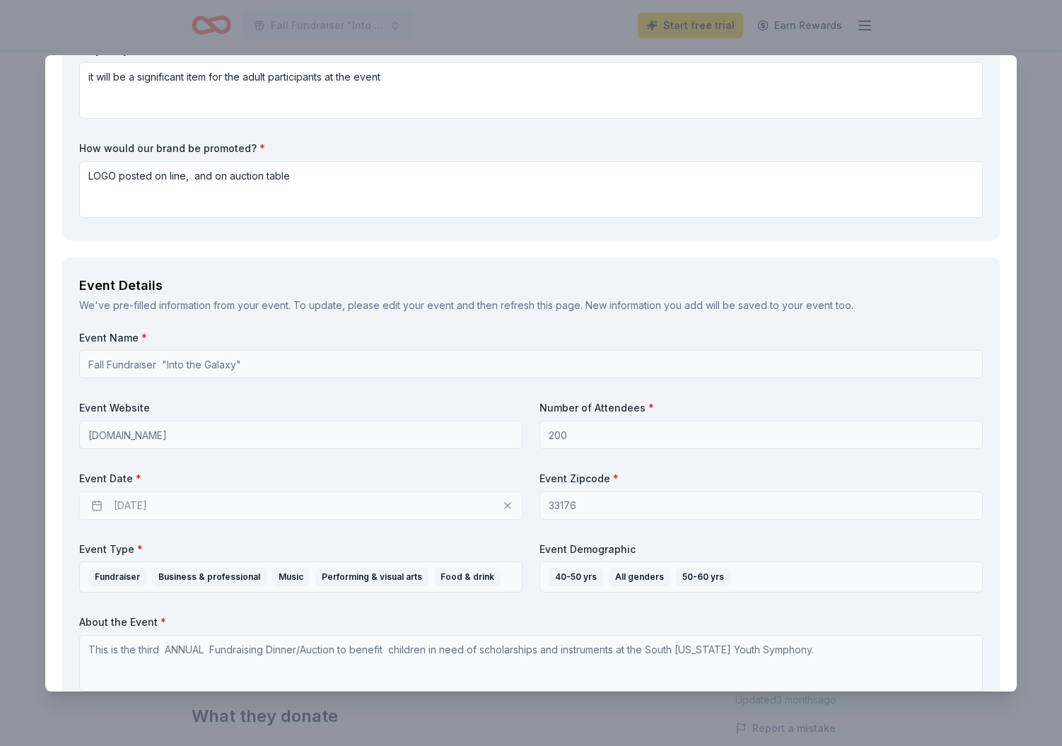
drag, startPoint x: 175, startPoint y: 502, endPoint x: 131, endPoint y: 505, distance: 43.9
click at [174, 502] on div "11/07/2025" at bounding box center [300, 505] width 443 height 28
click at [100, 505] on div "11/07/2025" at bounding box center [300, 505] width 443 height 28
click at [167, 503] on div "11/07/2025" at bounding box center [300, 505] width 443 height 28
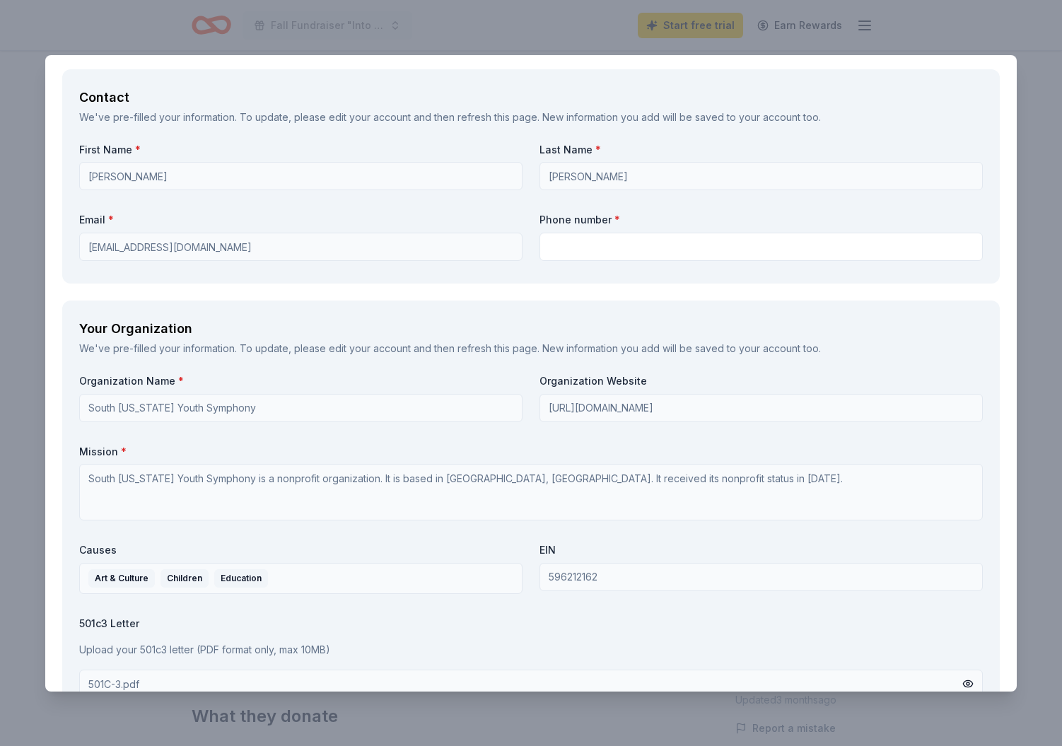
scroll to position [946, 0]
click at [574, 260] on input "text" at bounding box center [760, 246] width 443 height 28
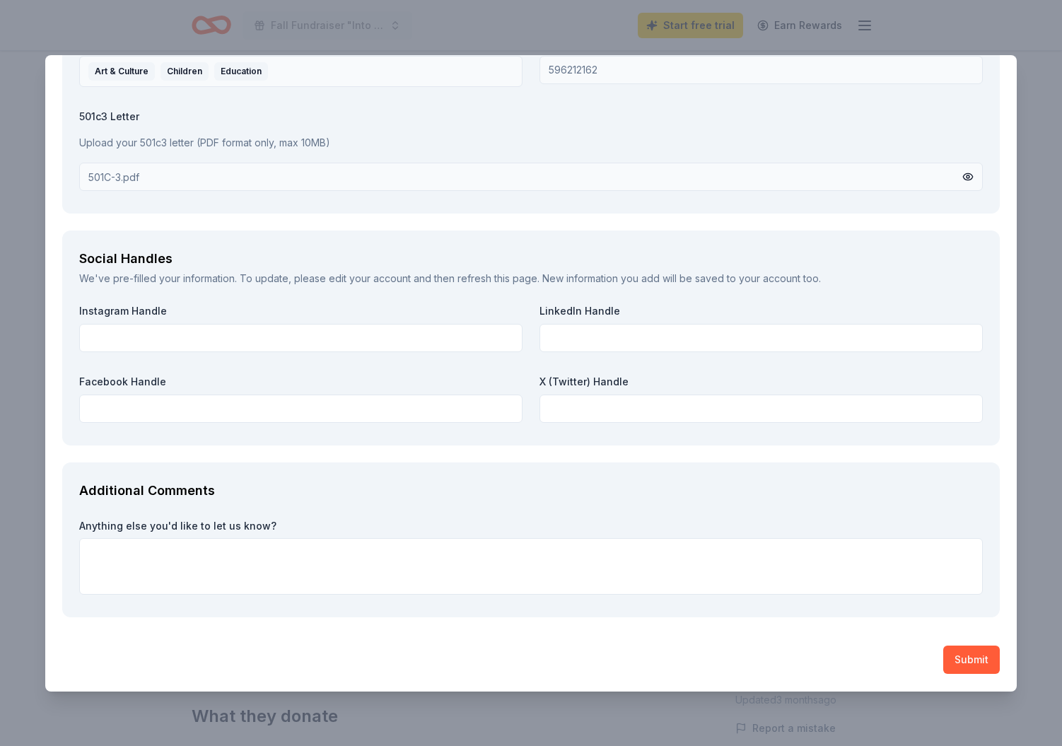
scroll to position [1472, 0]
type input "305-962-2079"
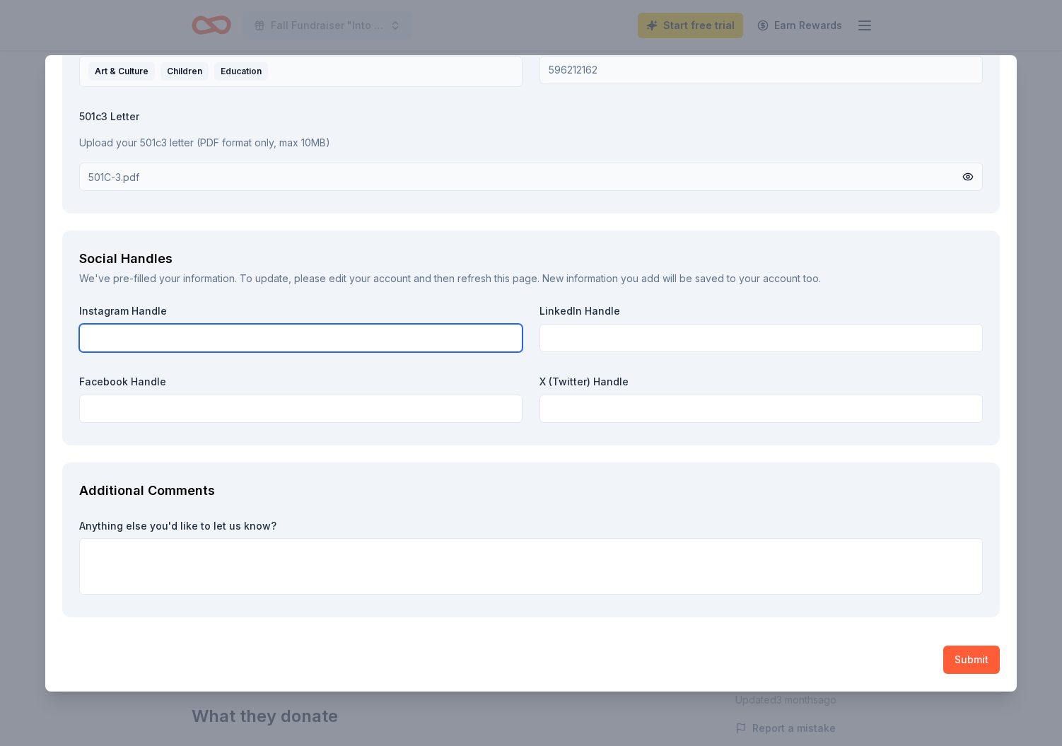
click at [148, 339] on input "text" at bounding box center [300, 338] width 443 height 28
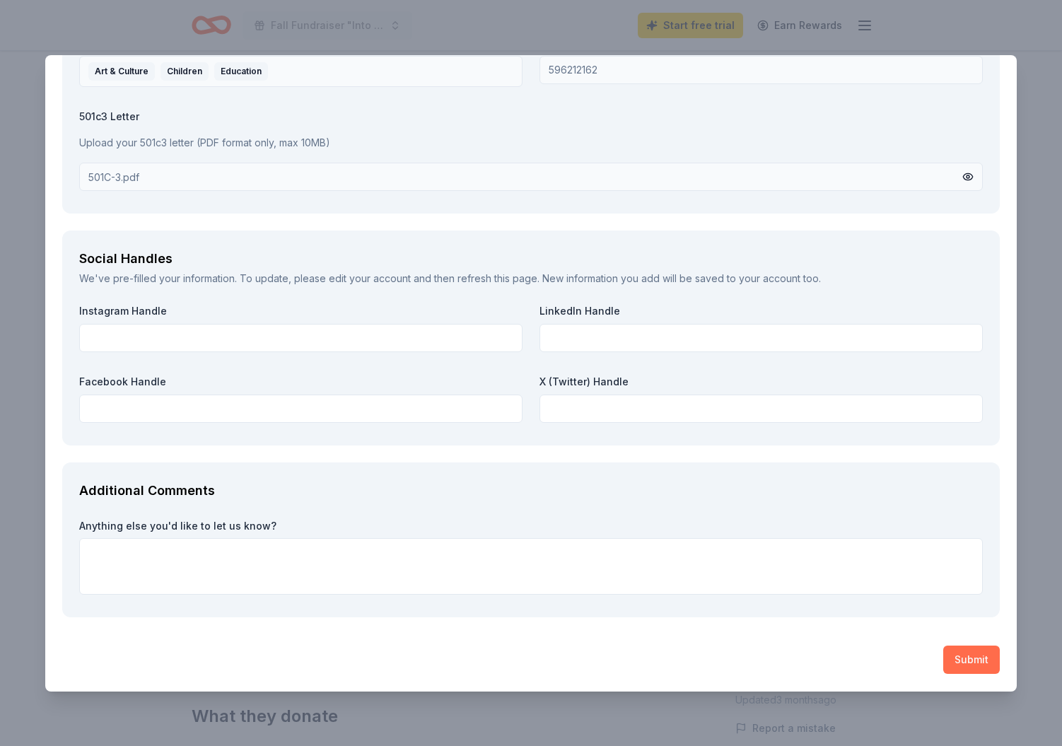
click at [966, 657] on button "Submit" at bounding box center [971, 659] width 57 height 28
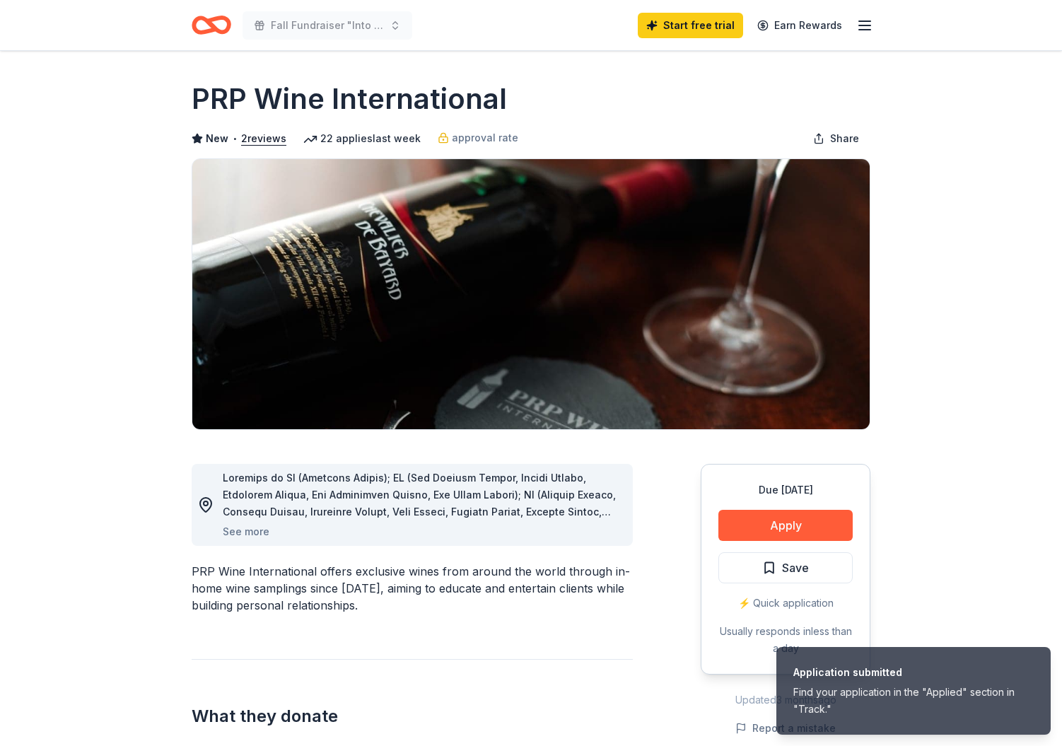
scroll to position [0, 0]
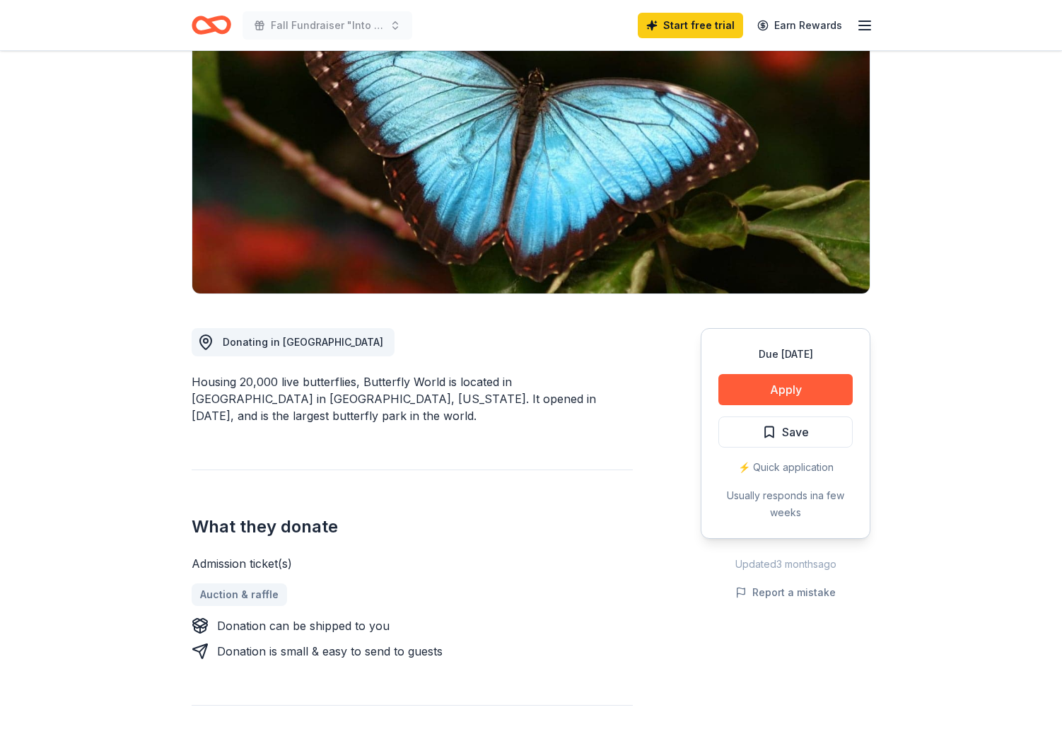
scroll to position [139, 0]
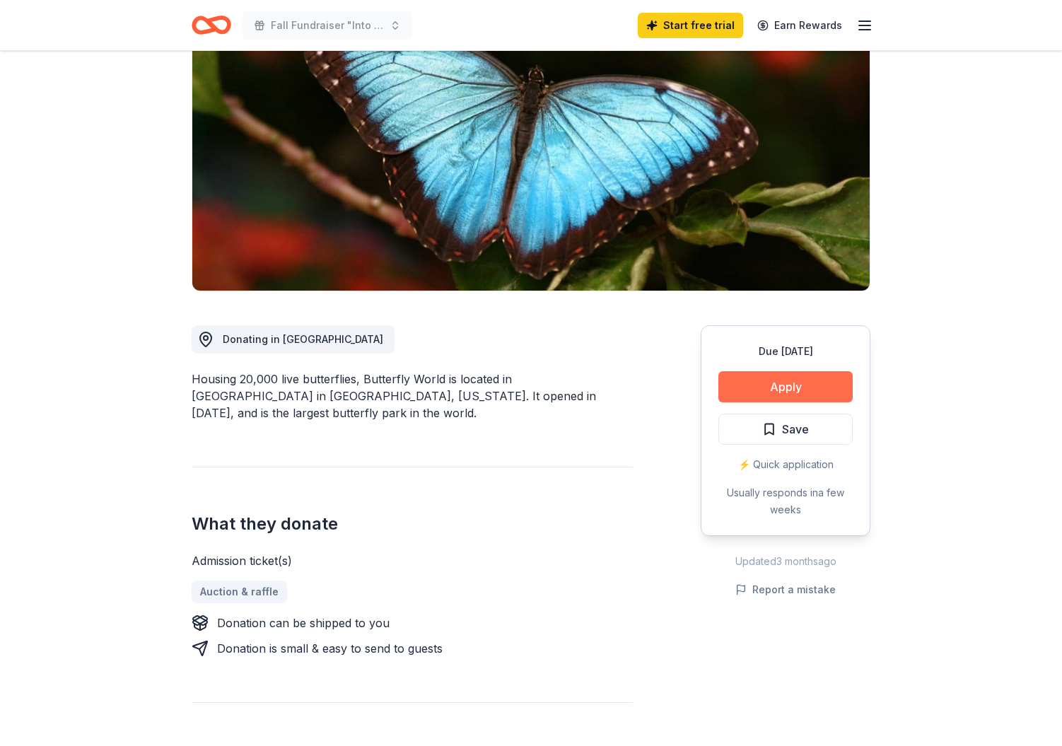
click at [786, 385] on button "Apply" at bounding box center [785, 386] width 134 height 31
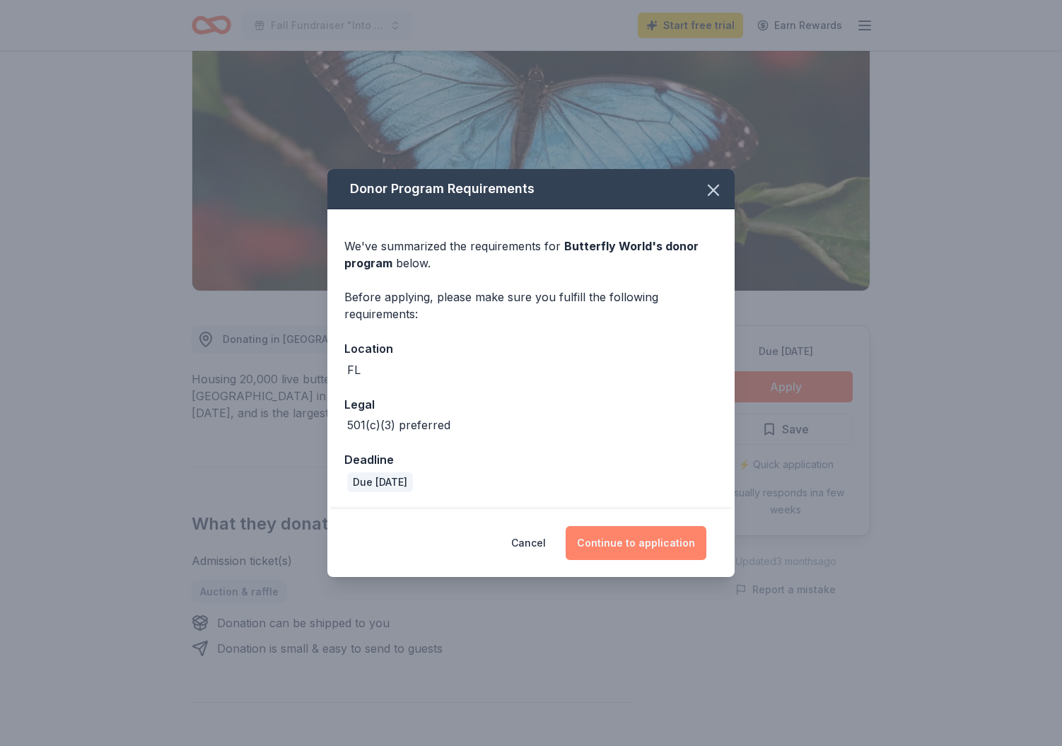
click at [612, 536] on button "Continue to application" at bounding box center [635, 543] width 141 height 34
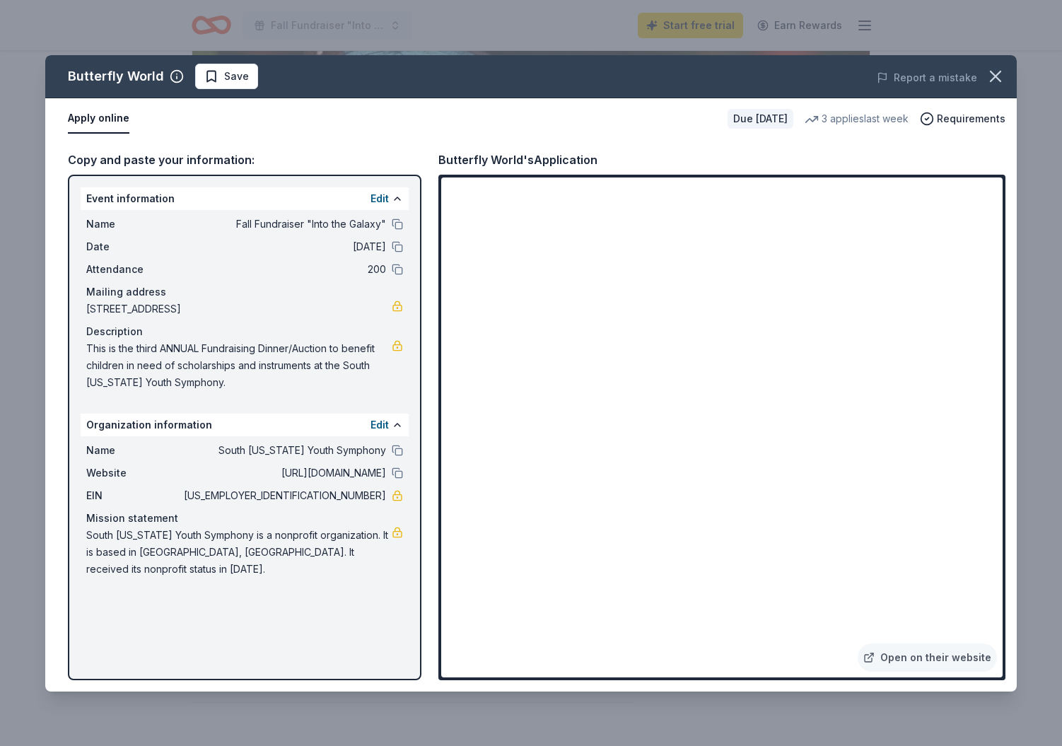
drag, startPoint x: 632, startPoint y: 42, endPoint x: 745, endPoint y: 71, distance: 116.9
click at [715, 51] on div "Butterfly World Save Report a mistake Apply online Due in 24 days 3 applies las…" at bounding box center [531, 373] width 1062 height 746
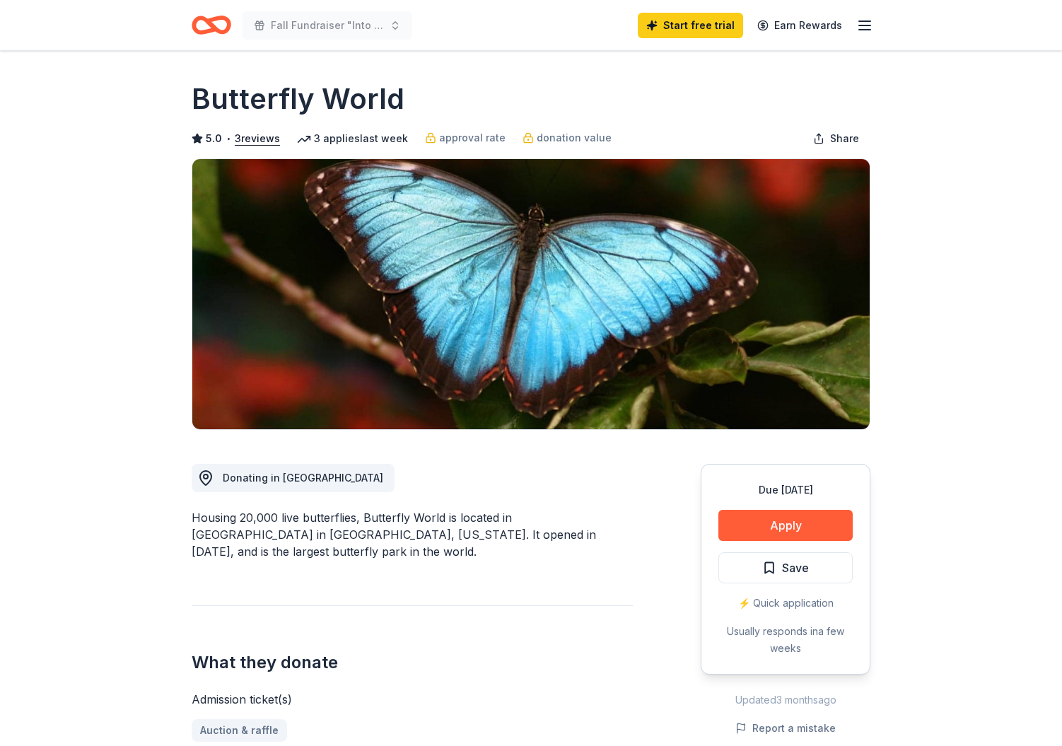
scroll to position [0, 0]
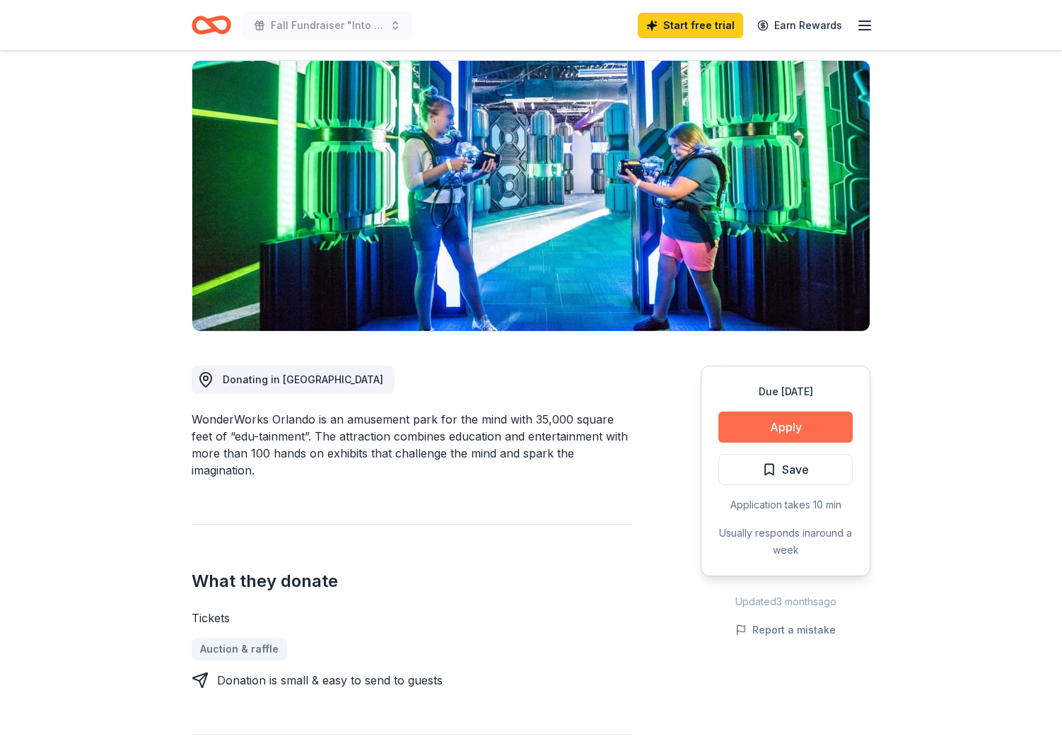
scroll to position [106, 0]
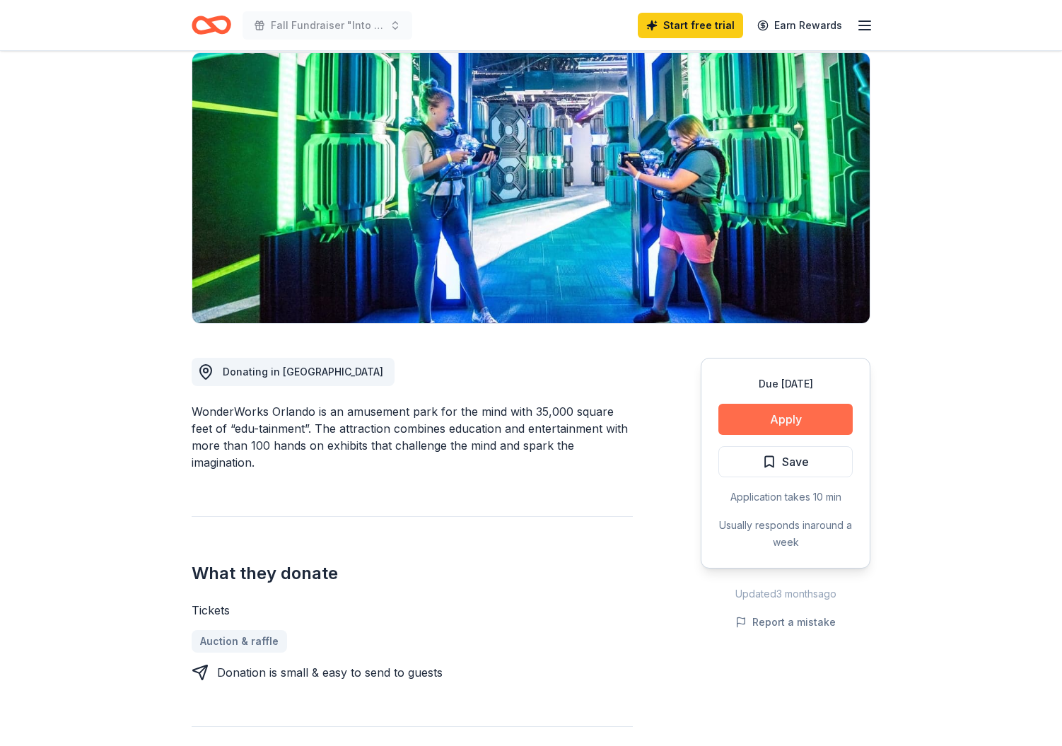
click at [793, 416] on button "Apply" at bounding box center [785, 419] width 134 height 31
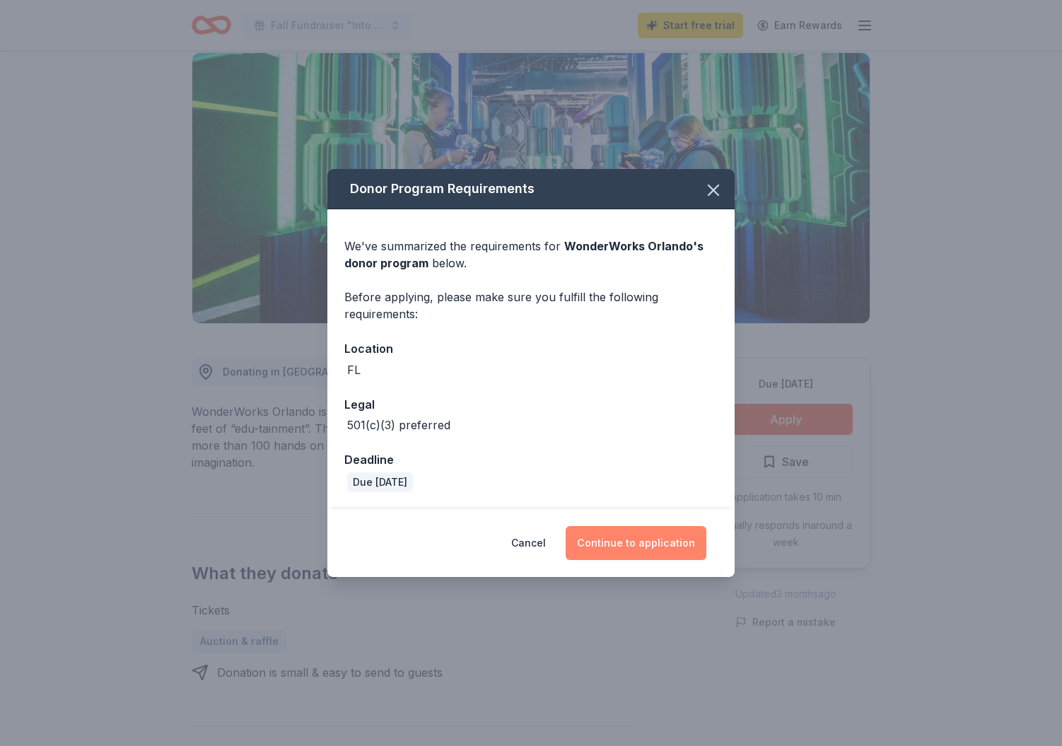
click at [619, 541] on button "Continue to application" at bounding box center [635, 543] width 141 height 34
